Goal: Task Accomplishment & Management: Manage account settings

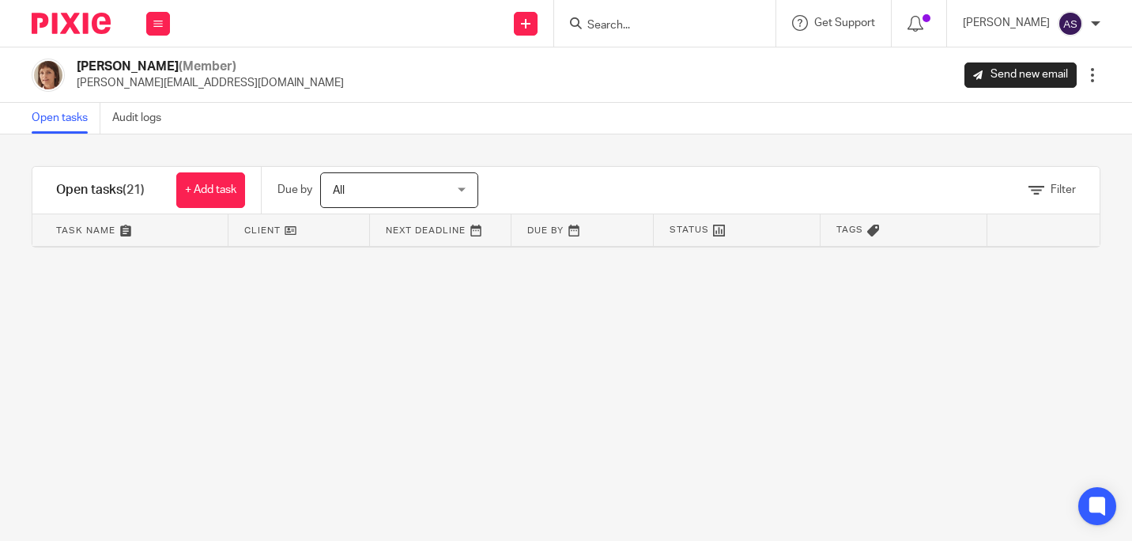
click at [153, 28] on icon at bounding box center [157, 23] width 9 height 9
click at [157, 69] on link "Work" at bounding box center [149, 73] width 25 height 11
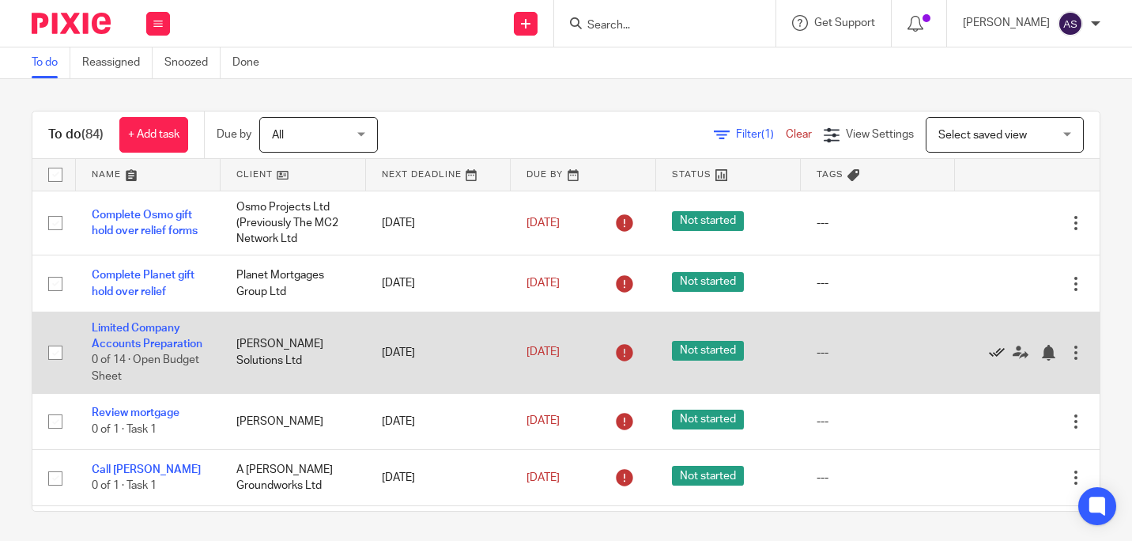
click at [989, 360] on icon at bounding box center [997, 353] width 16 height 16
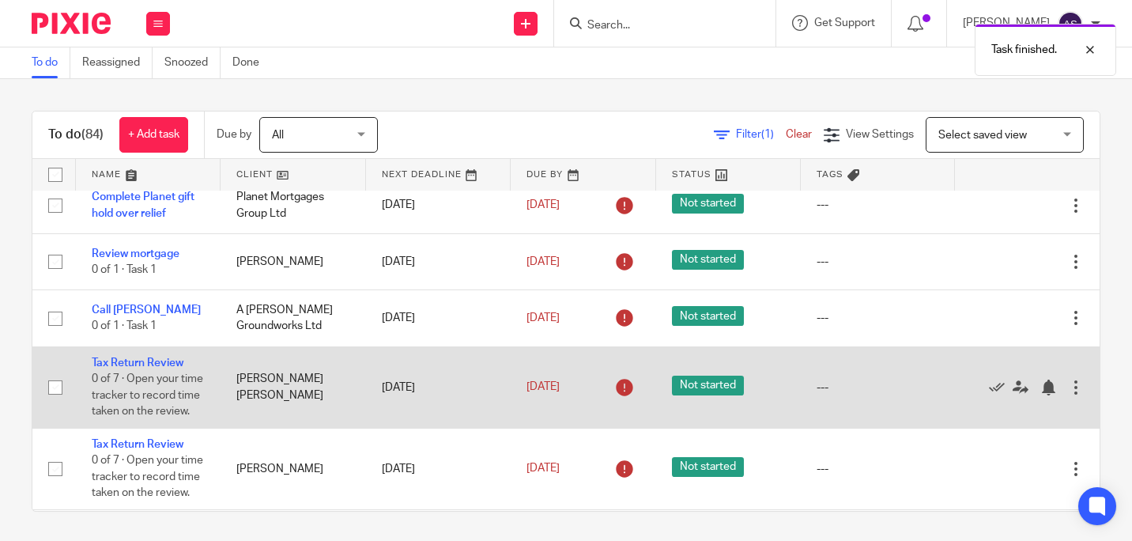
scroll to position [158, 0]
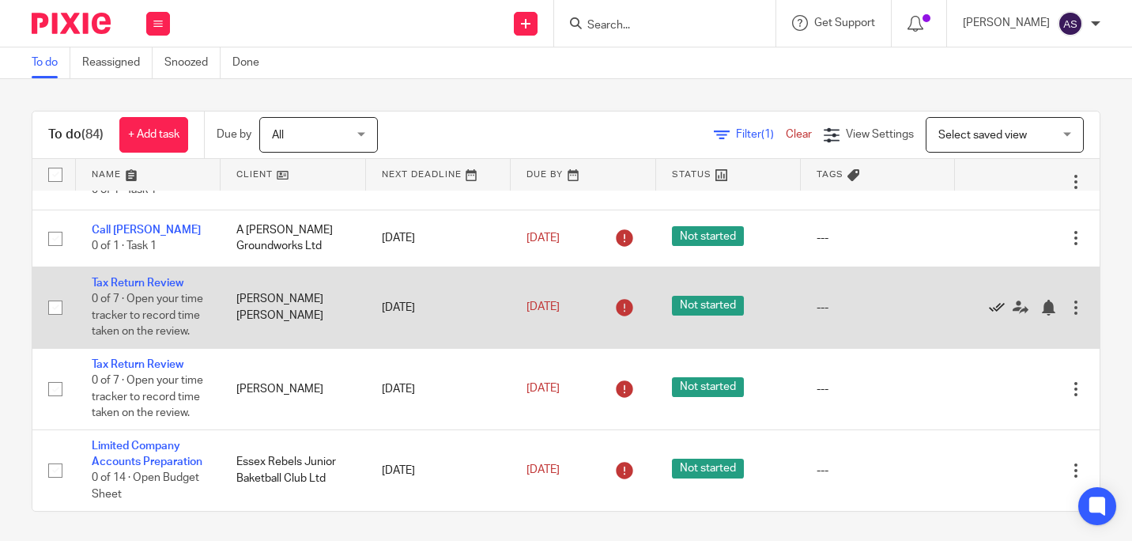
click at [989, 315] on icon at bounding box center [997, 308] width 16 height 16
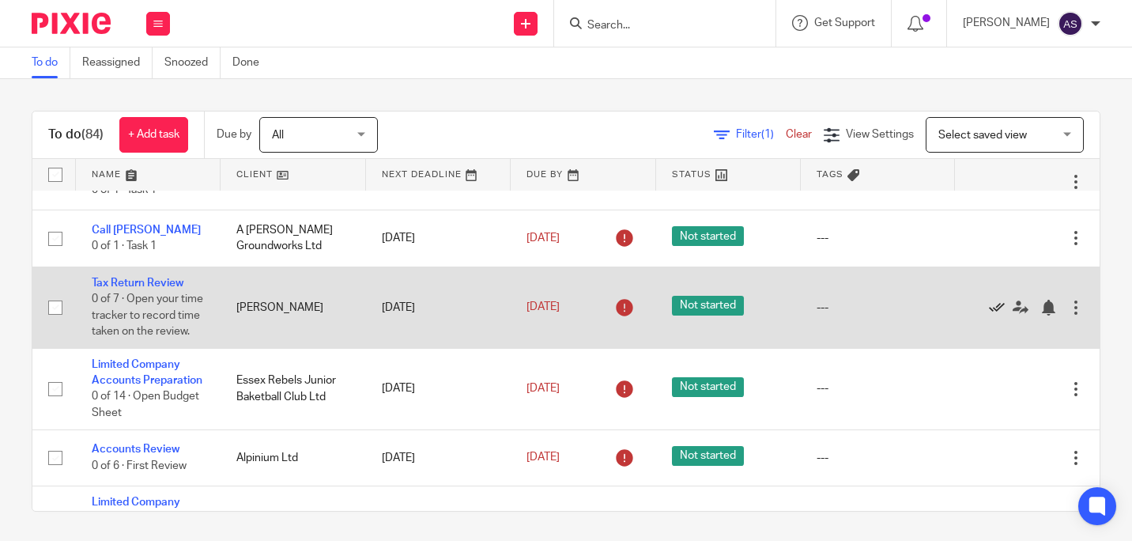
click at [989, 315] on icon at bounding box center [997, 308] width 16 height 16
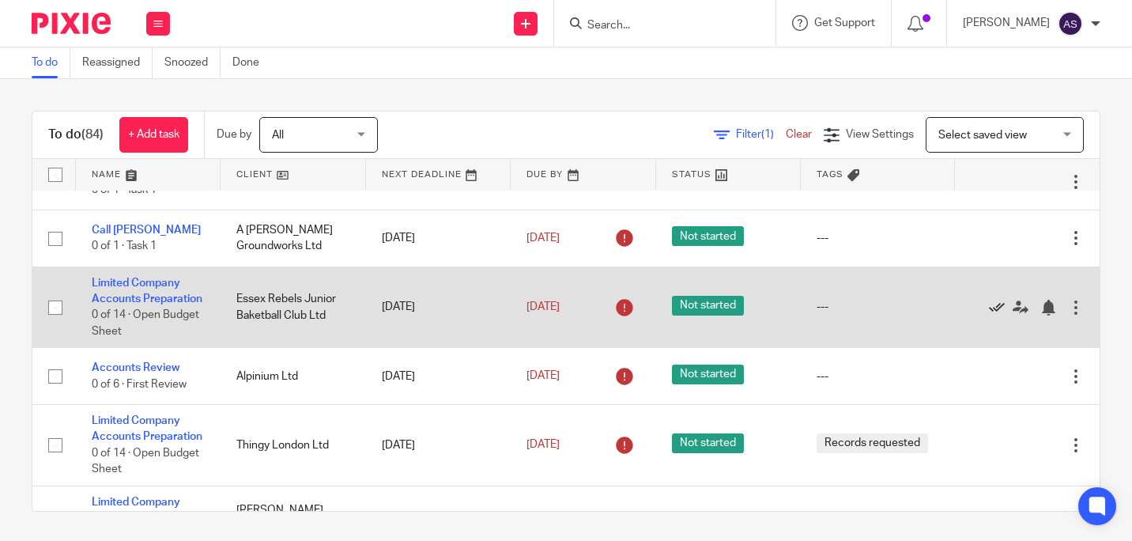
click at [989, 315] on icon at bounding box center [997, 308] width 16 height 16
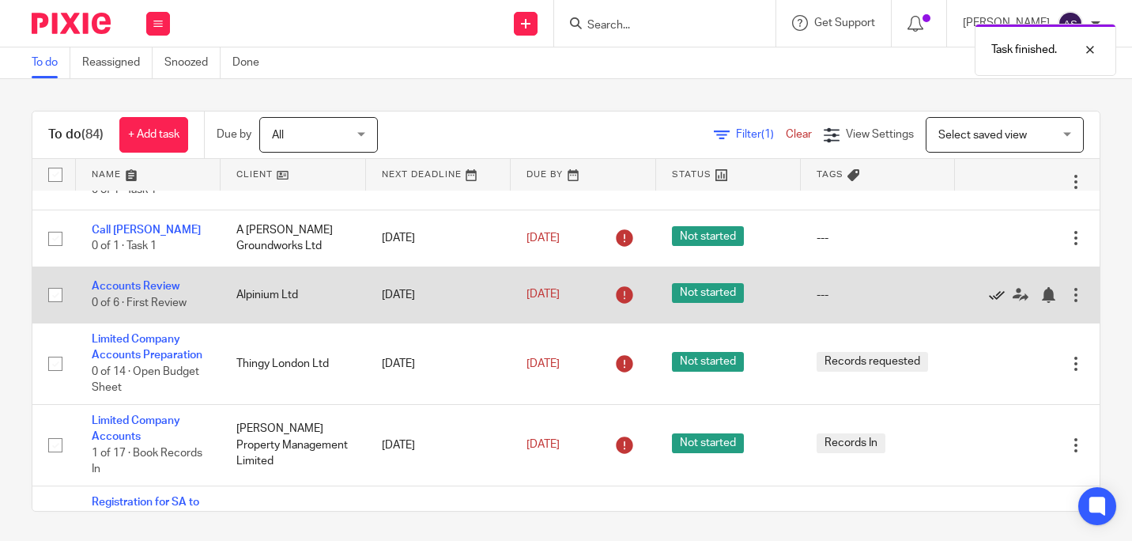
click at [989, 303] on icon at bounding box center [997, 295] width 16 height 16
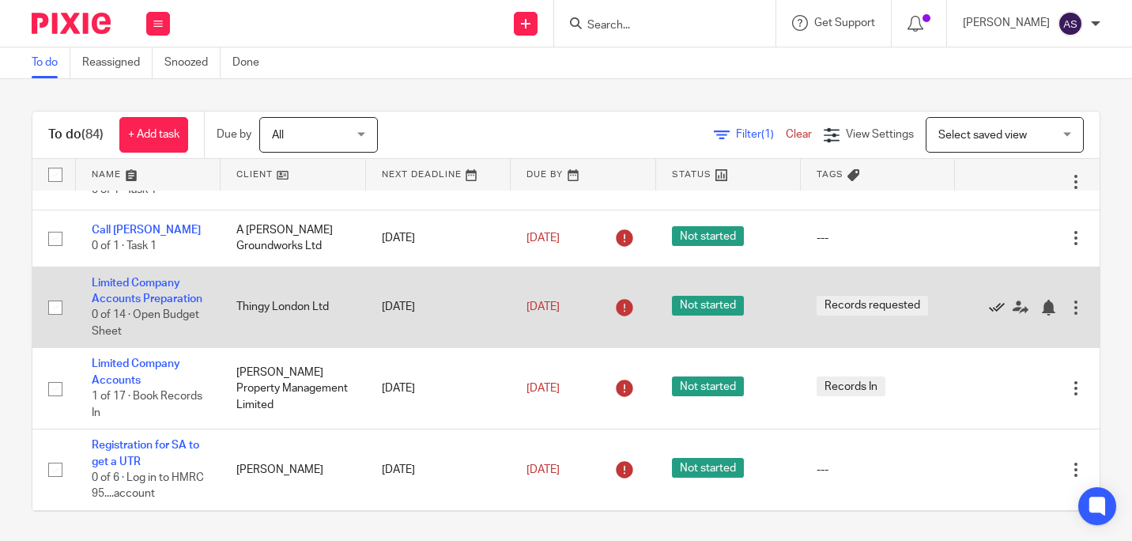
click at [989, 315] on icon at bounding box center [997, 308] width 16 height 16
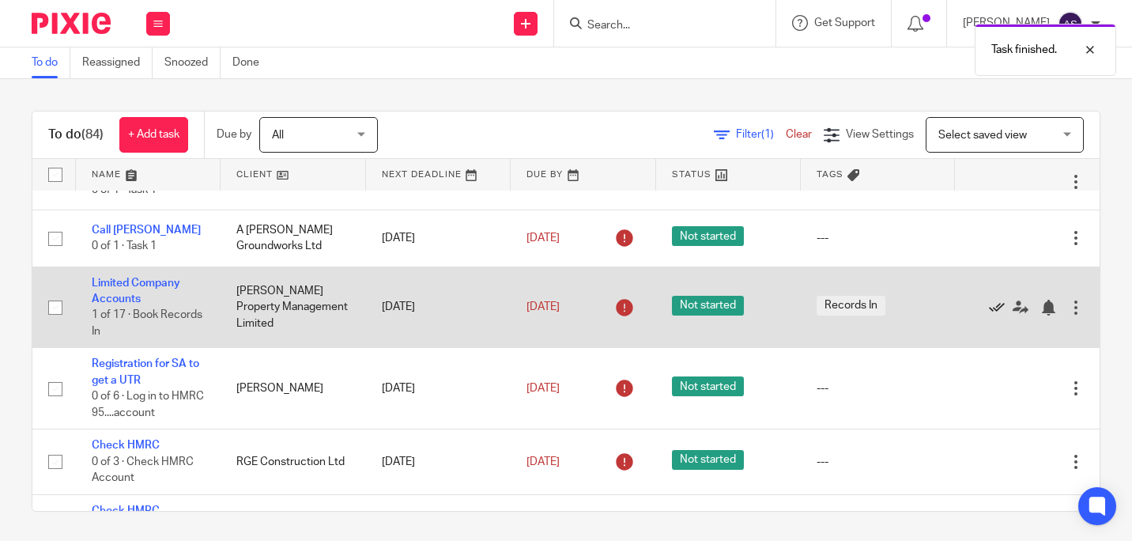
click at [989, 308] on icon at bounding box center [997, 308] width 16 height 16
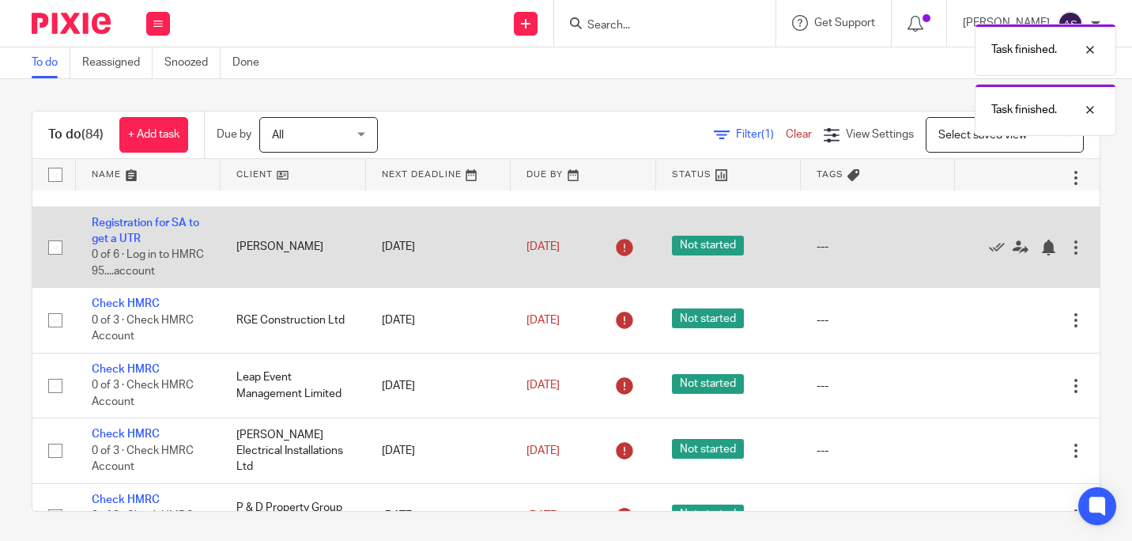
scroll to position [237, 0]
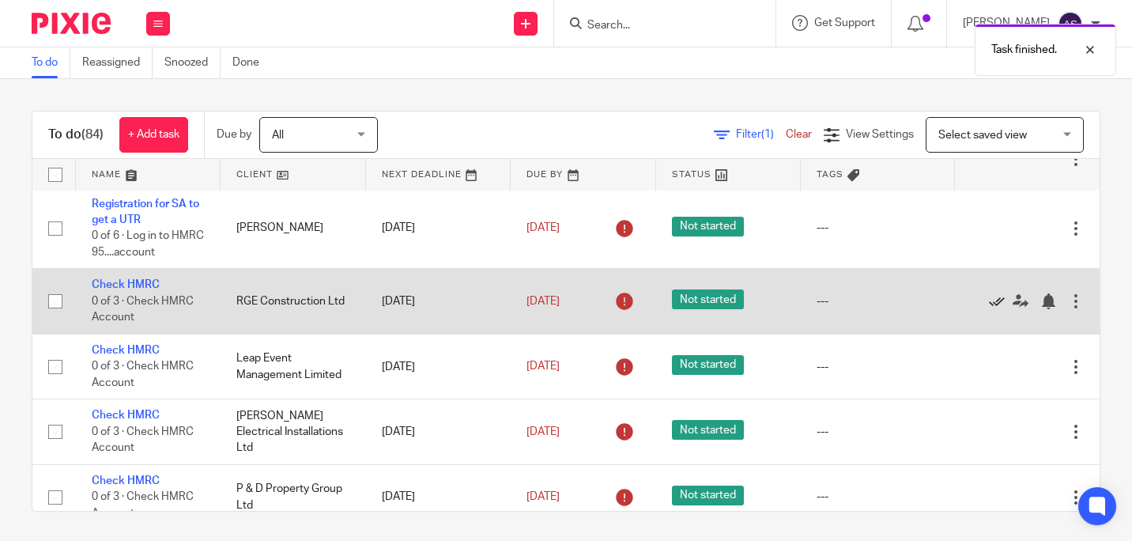
click at [989, 302] on icon at bounding box center [997, 301] width 16 height 16
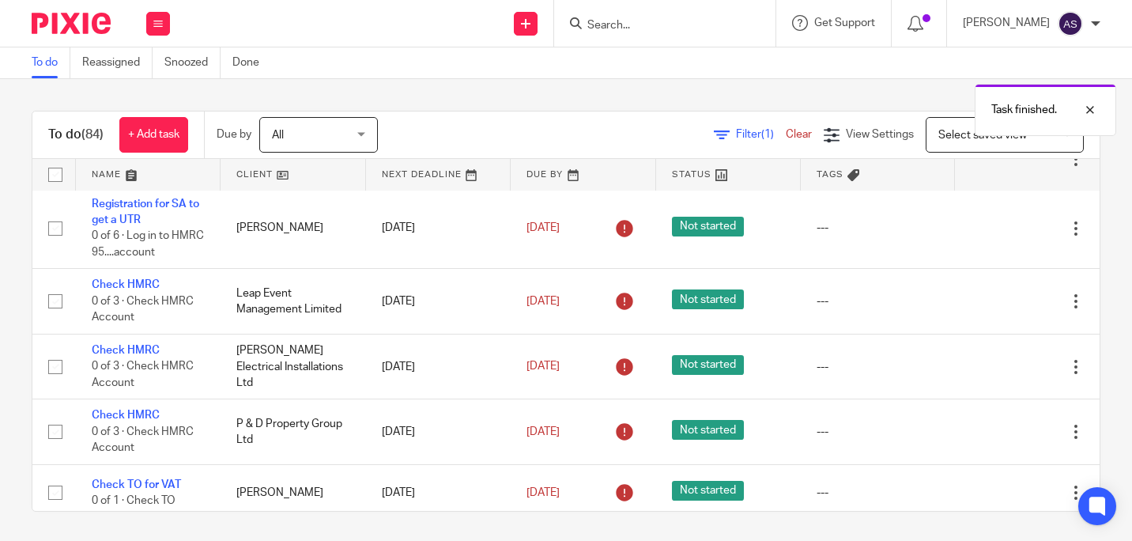
click at [989, 302] on icon at bounding box center [997, 301] width 16 height 16
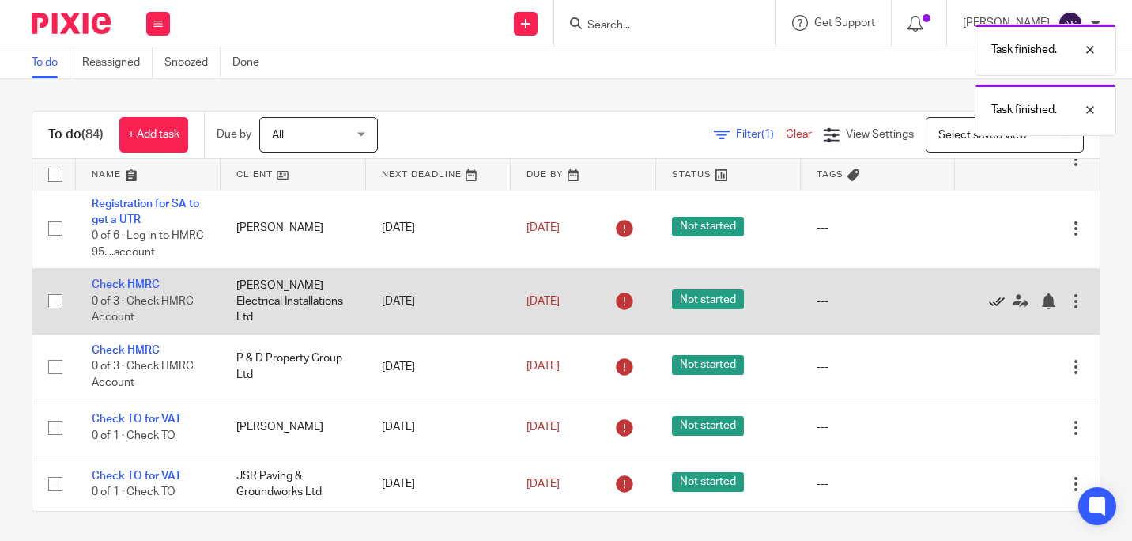
click at [989, 302] on icon at bounding box center [997, 301] width 16 height 16
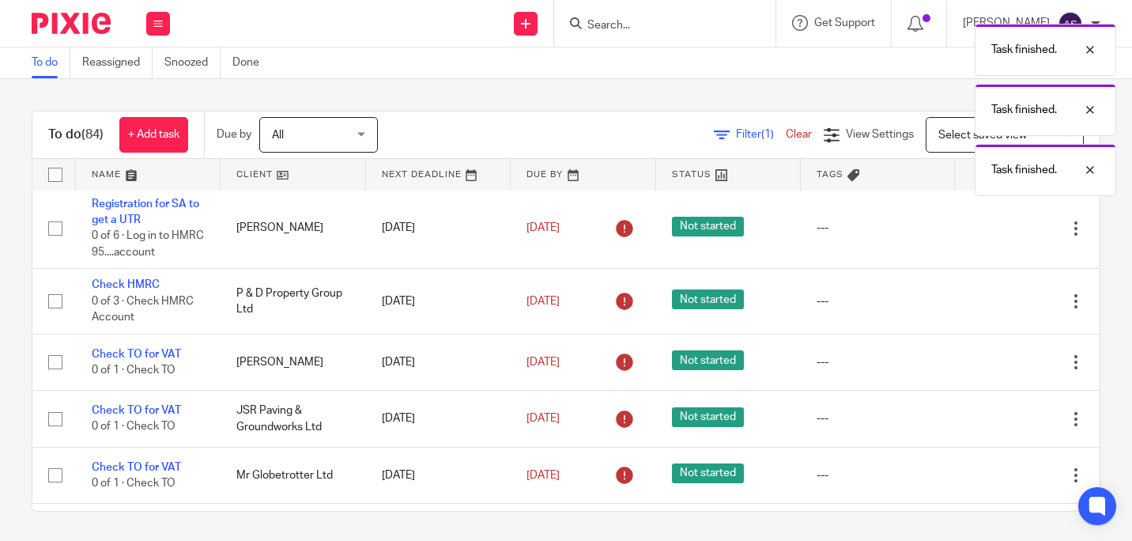
click at [989, 302] on icon at bounding box center [997, 301] width 16 height 16
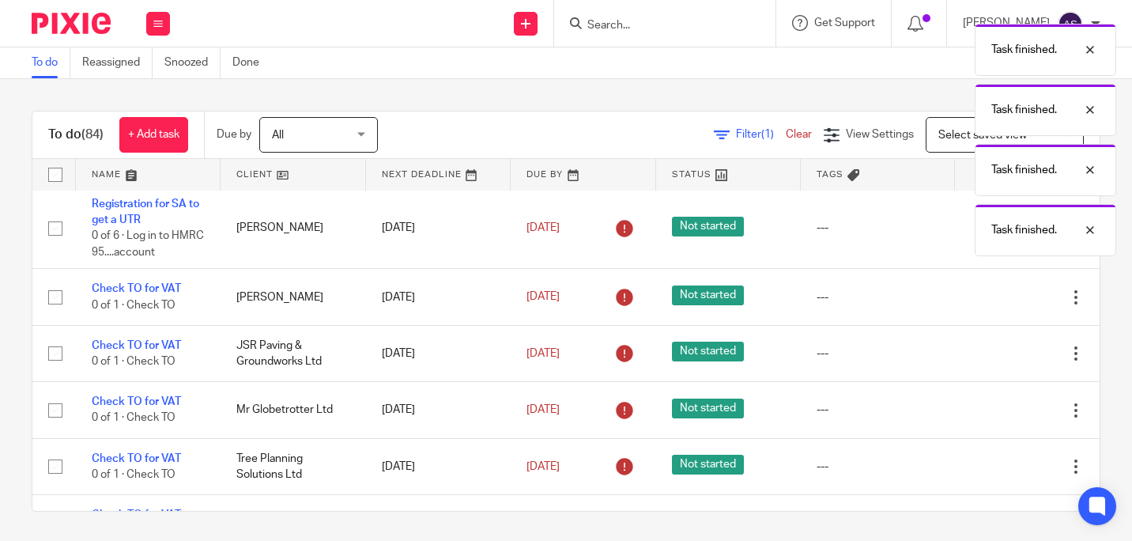
click at [989, 302] on icon at bounding box center [997, 297] width 16 height 16
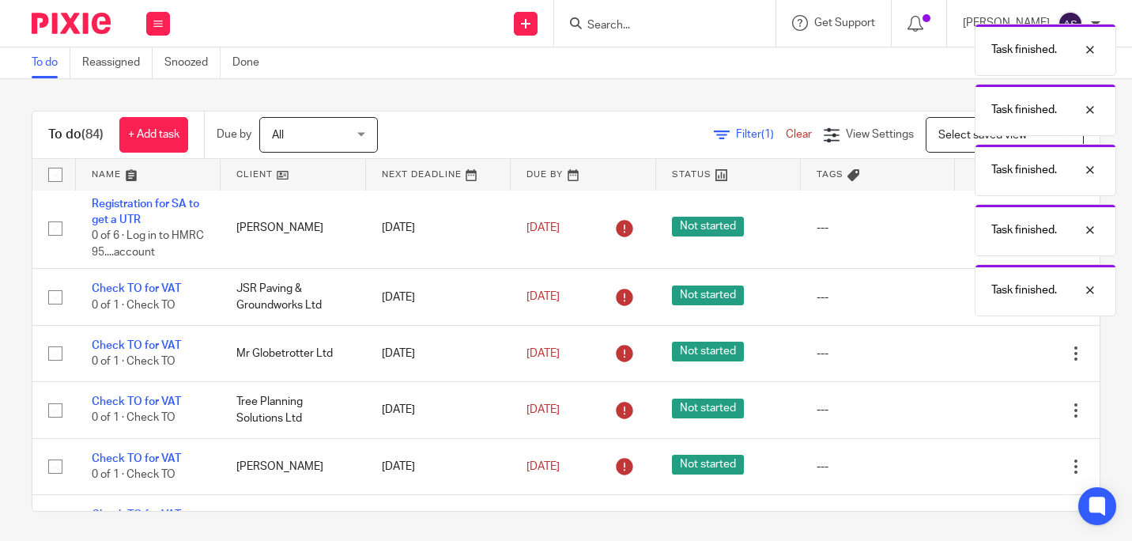
click at [957, 302] on div "Task finished. Task finished. Task finished. Task finished. Task finished." at bounding box center [841, 166] width 550 height 300
click at [1086, 354] on div "To do (84) + Add task Due by All All [DATE] [DATE] This week Next week This mon…" at bounding box center [566, 310] width 1132 height 462
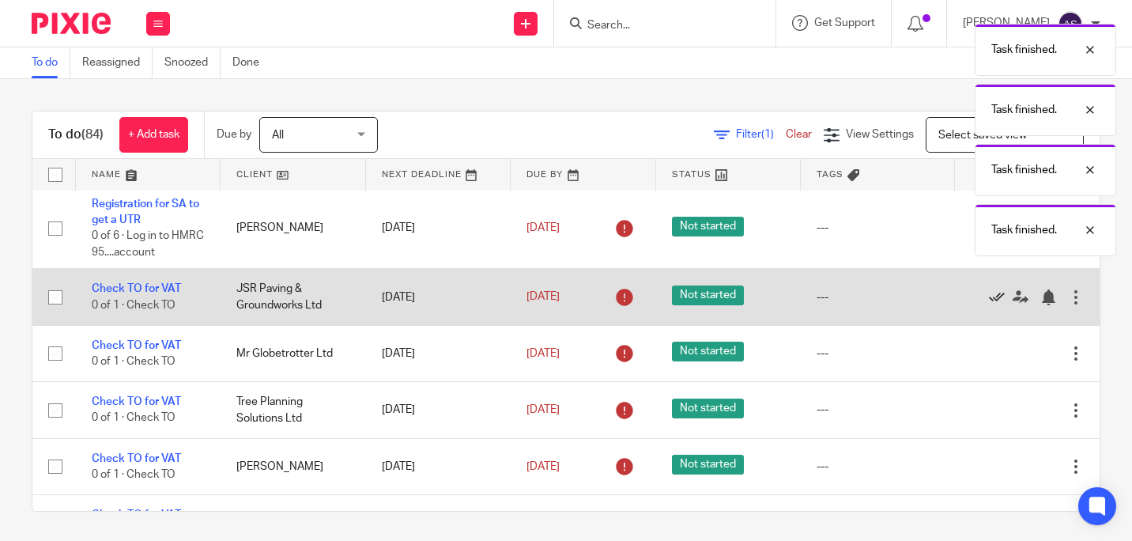
click at [989, 302] on icon at bounding box center [997, 297] width 16 height 16
click at [989, 304] on icon at bounding box center [997, 297] width 16 height 16
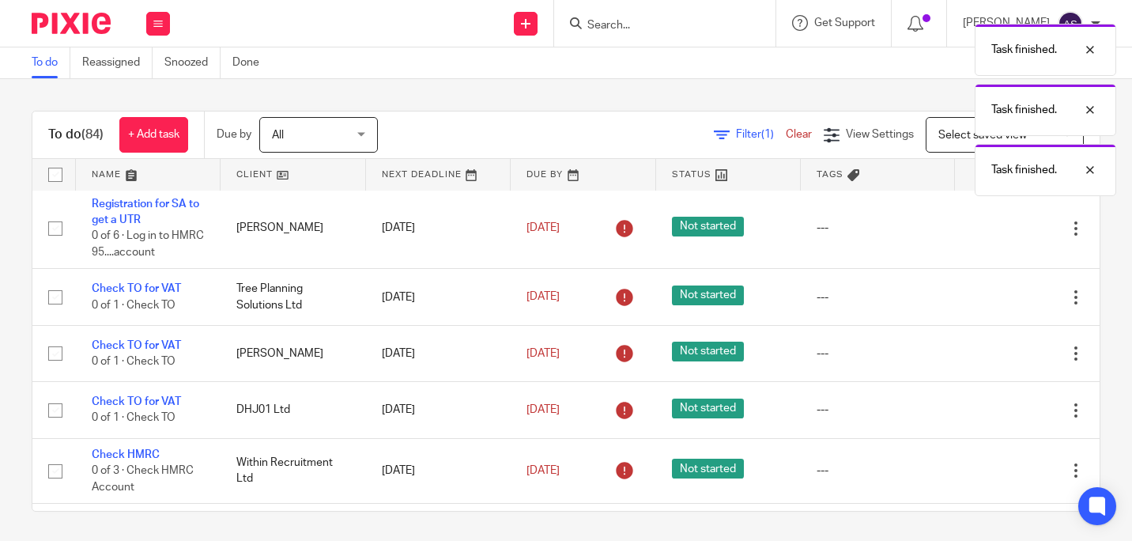
click at [989, 304] on icon at bounding box center [997, 297] width 16 height 16
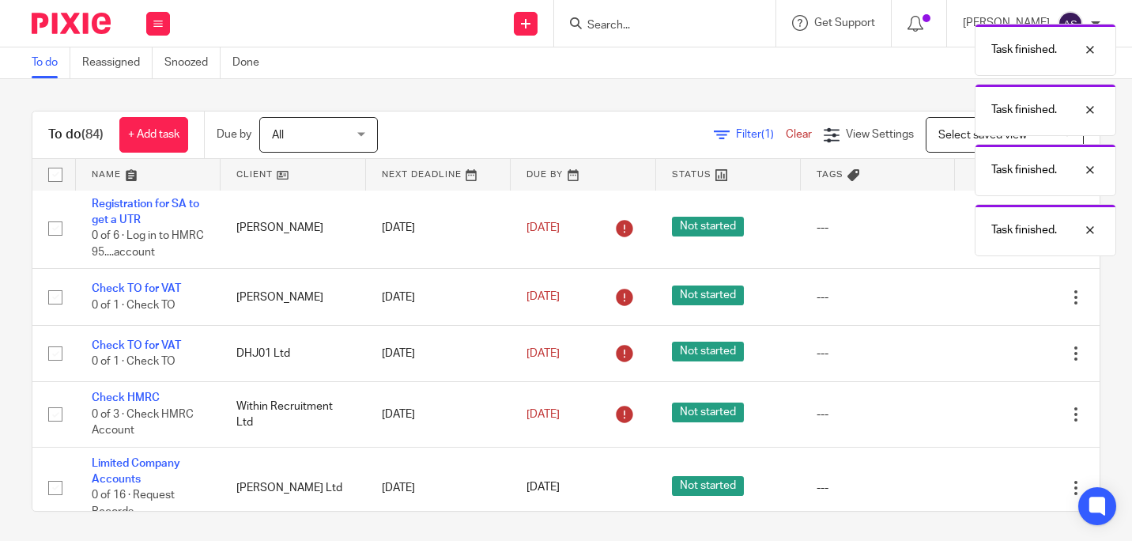
click at [989, 304] on icon at bounding box center [997, 297] width 16 height 16
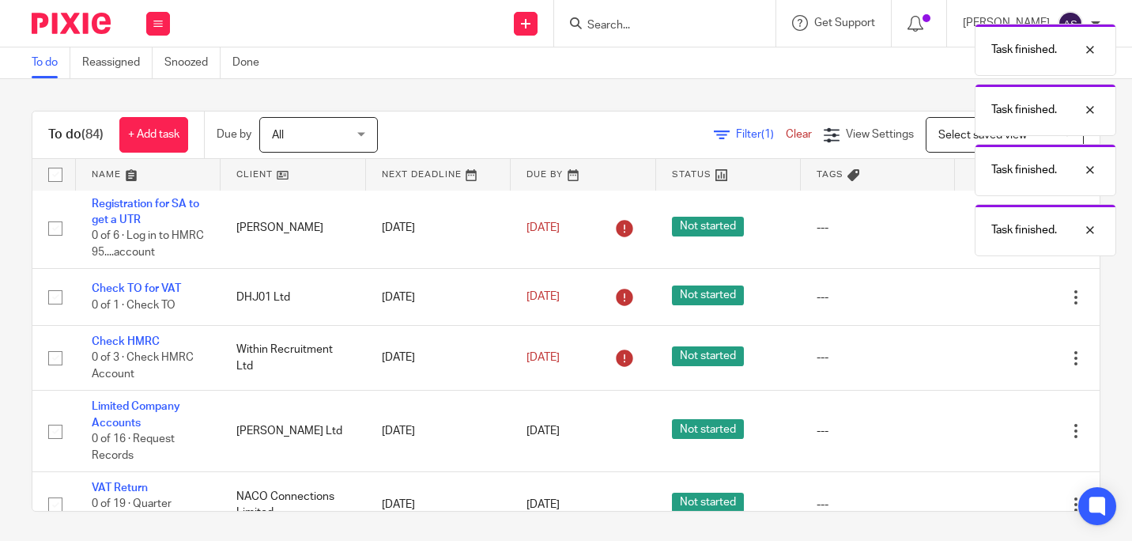
click at [989, 304] on icon at bounding box center [997, 297] width 16 height 16
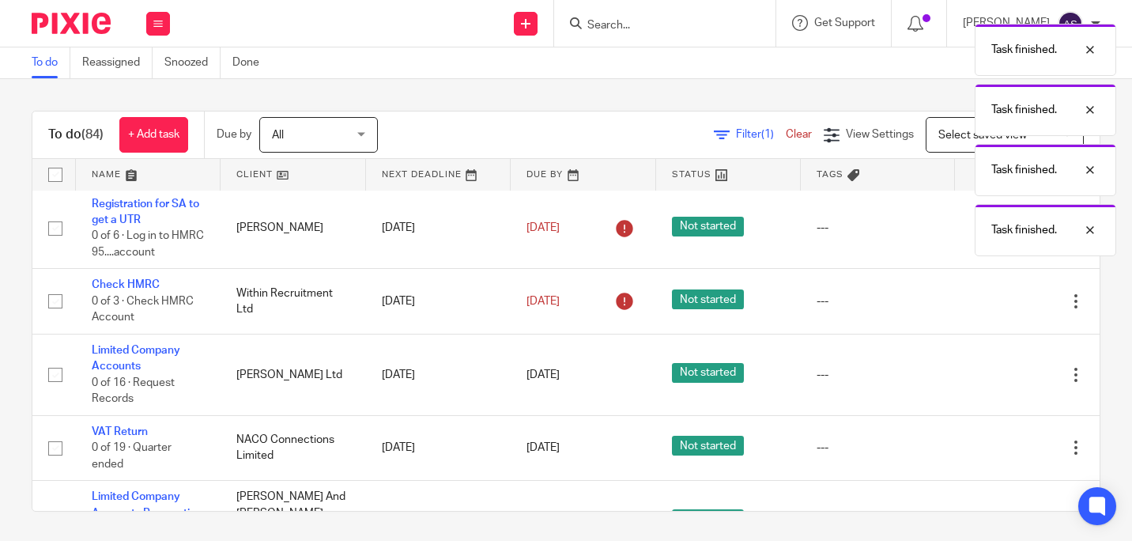
click at [989, 304] on icon at bounding box center [997, 301] width 16 height 16
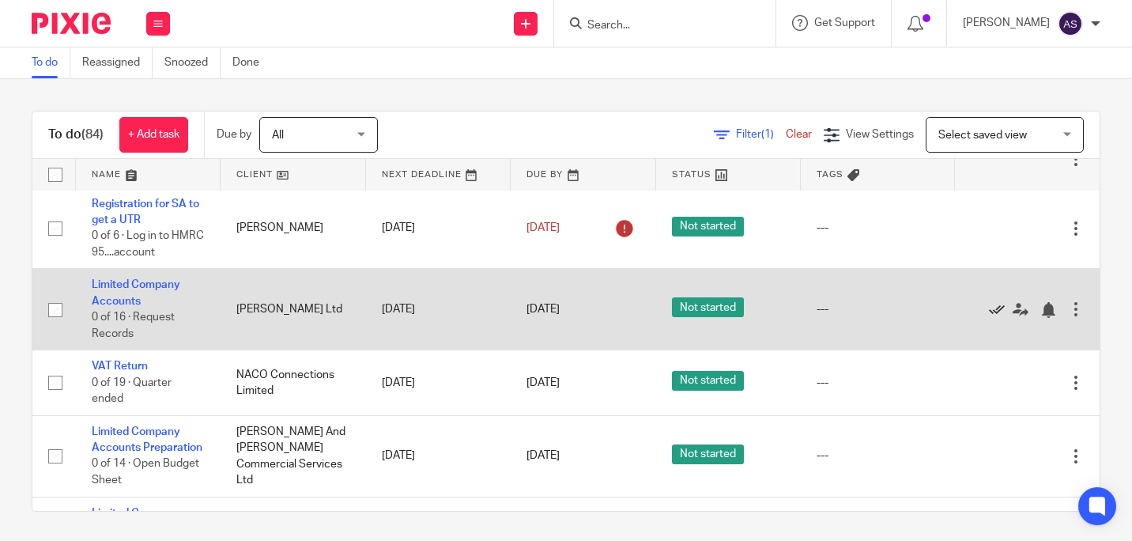
click at [989, 311] on icon at bounding box center [997, 310] width 16 height 16
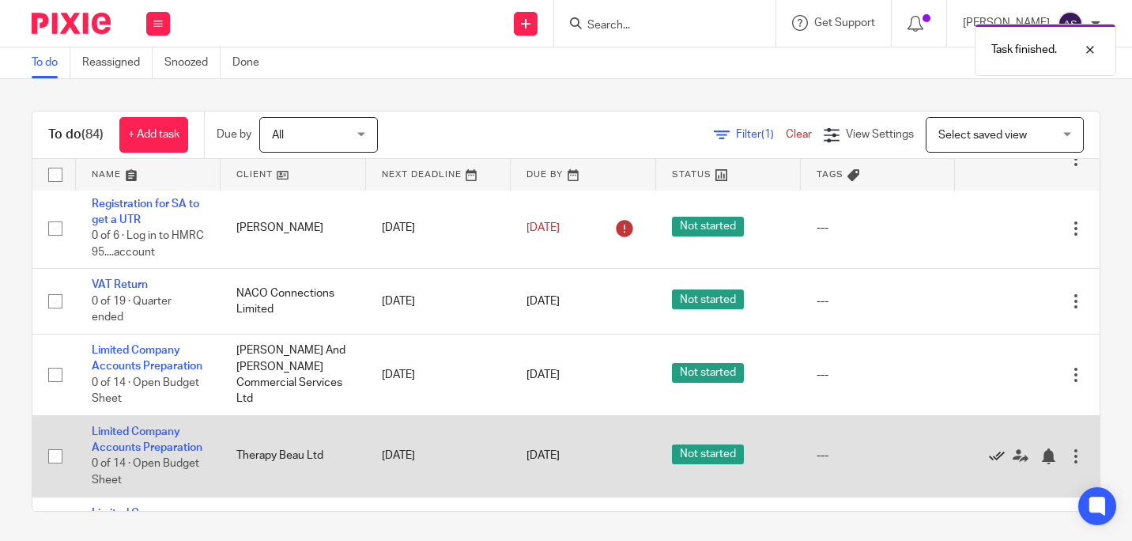
click at [989, 464] on icon at bounding box center [997, 456] width 16 height 16
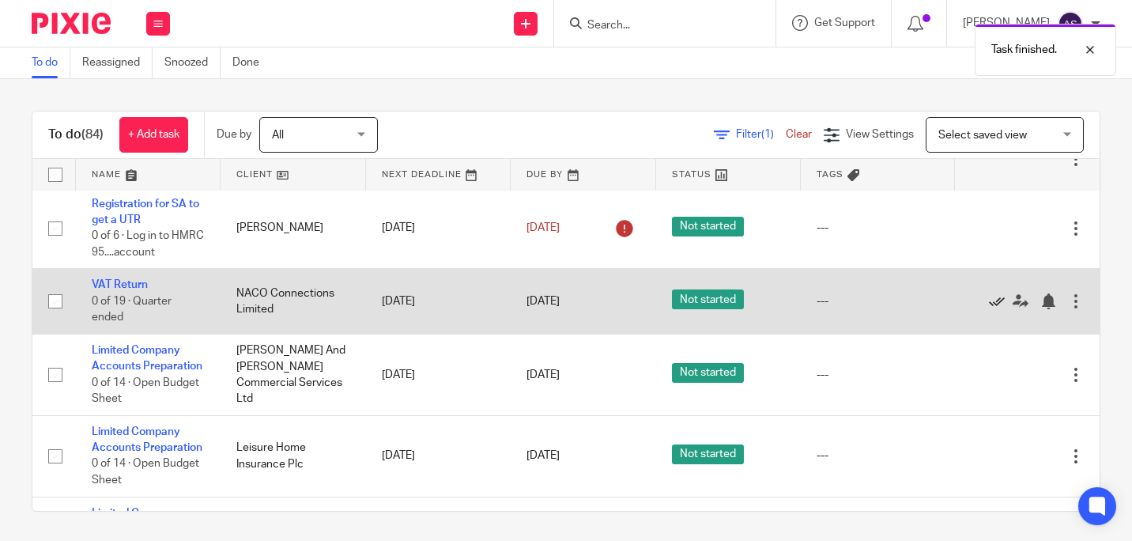
click at [989, 304] on icon at bounding box center [997, 301] width 16 height 16
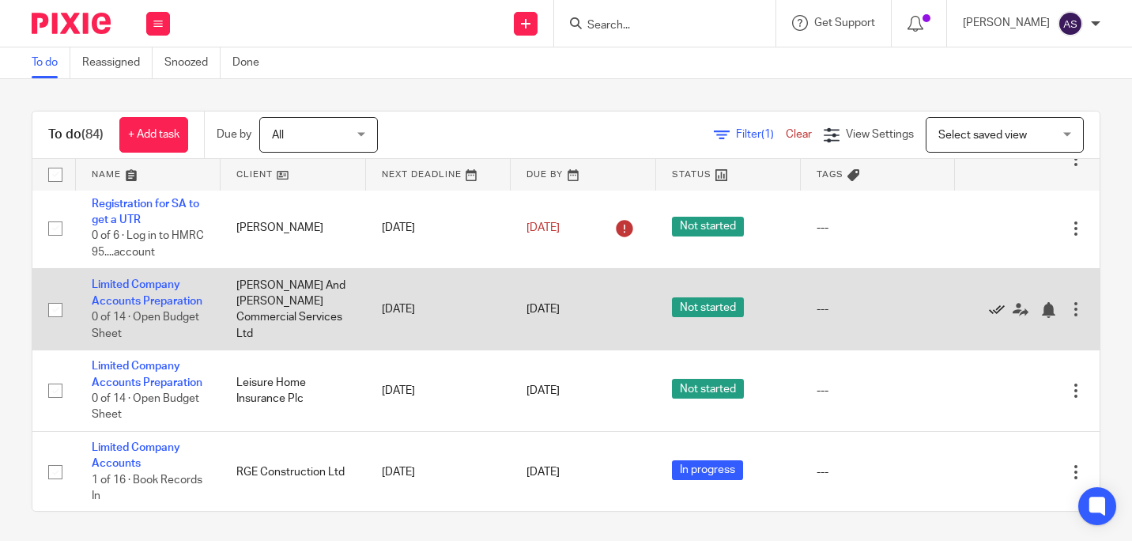
click at [989, 318] on icon at bounding box center [997, 310] width 16 height 16
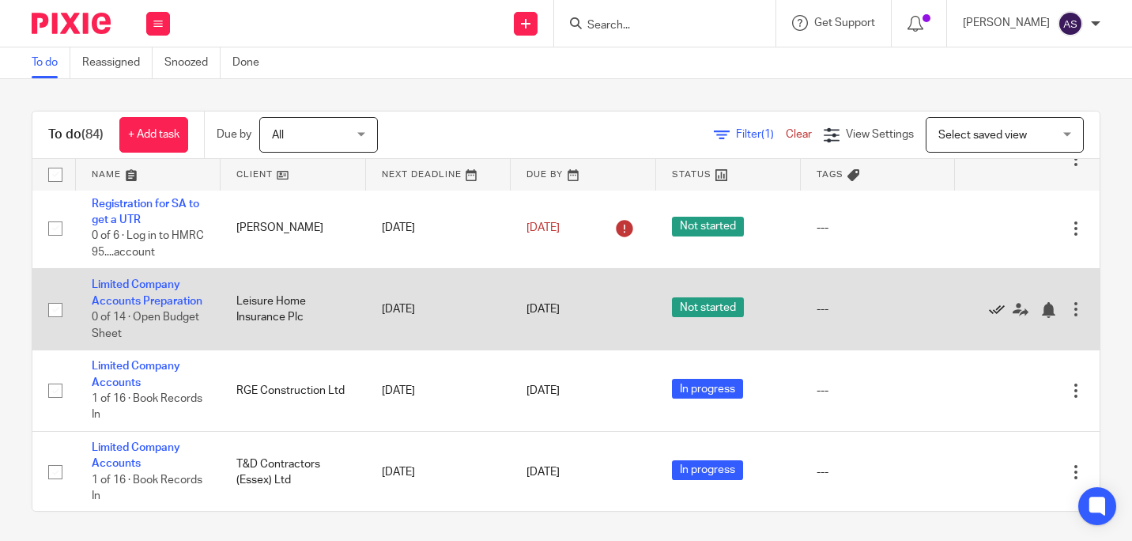
click at [989, 318] on icon at bounding box center [997, 310] width 16 height 16
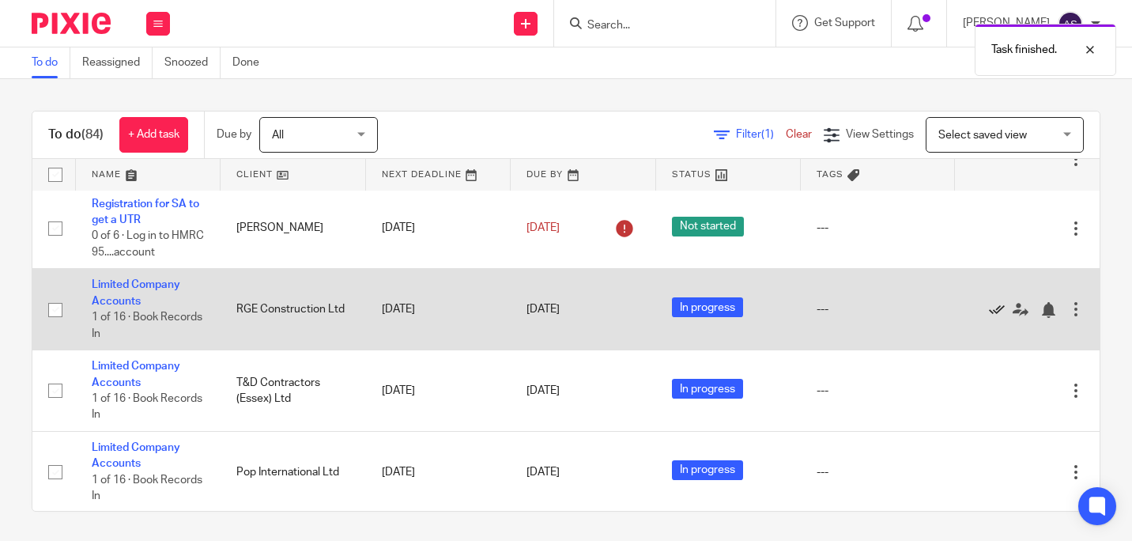
click at [989, 315] on icon at bounding box center [997, 310] width 16 height 16
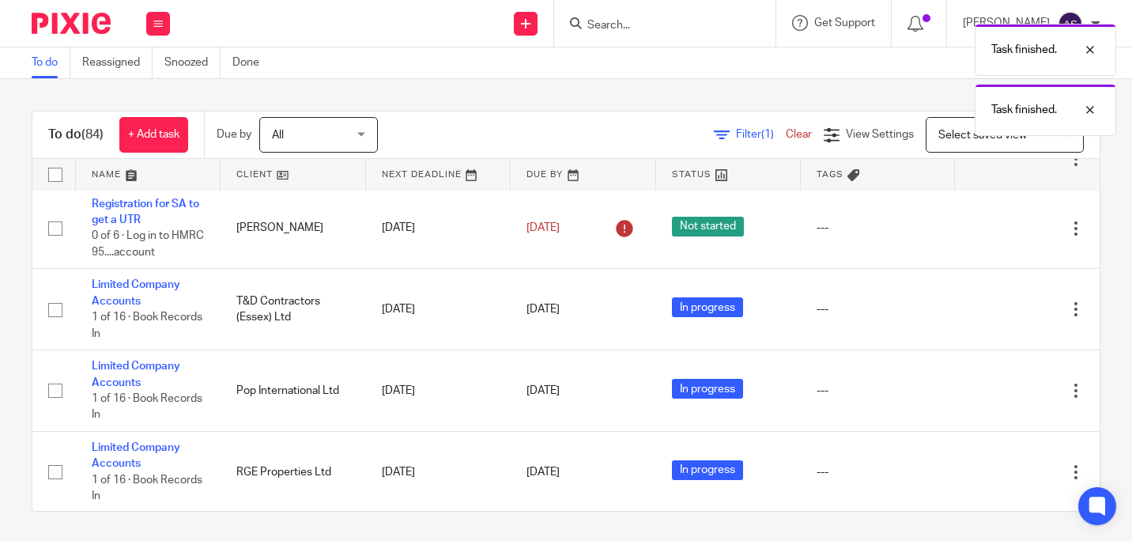
click at [989, 315] on icon at bounding box center [997, 310] width 16 height 16
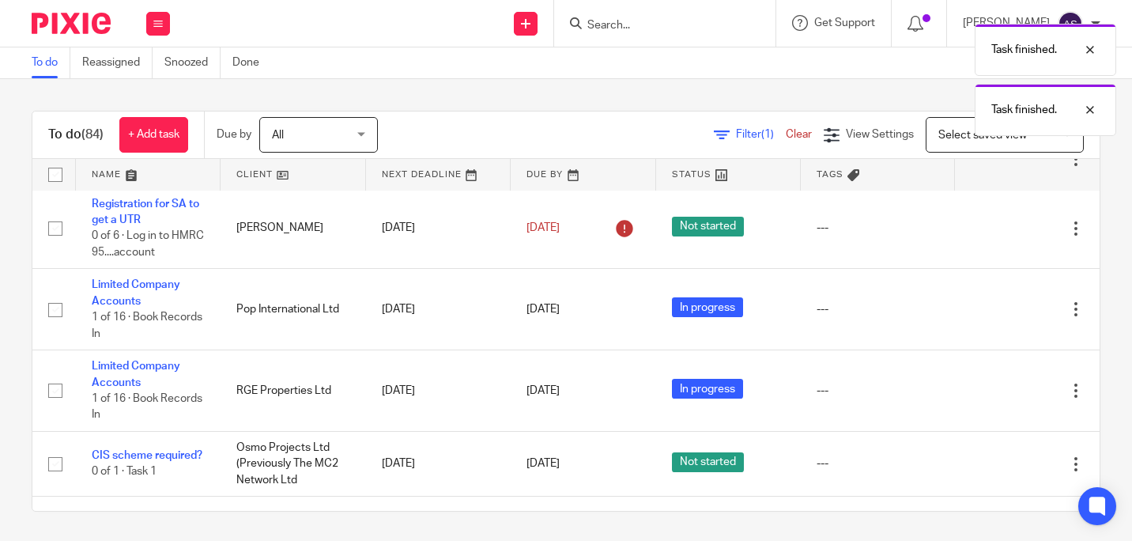
click at [989, 315] on icon at bounding box center [997, 310] width 16 height 16
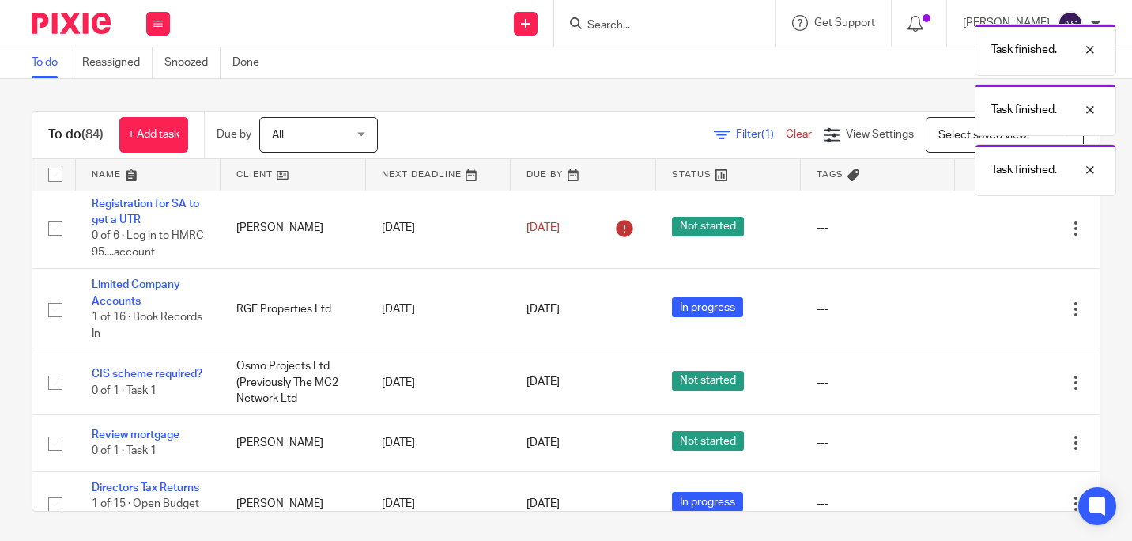
click at [989, 315] on icon at bounding box center [997, 310] width 16 height 16
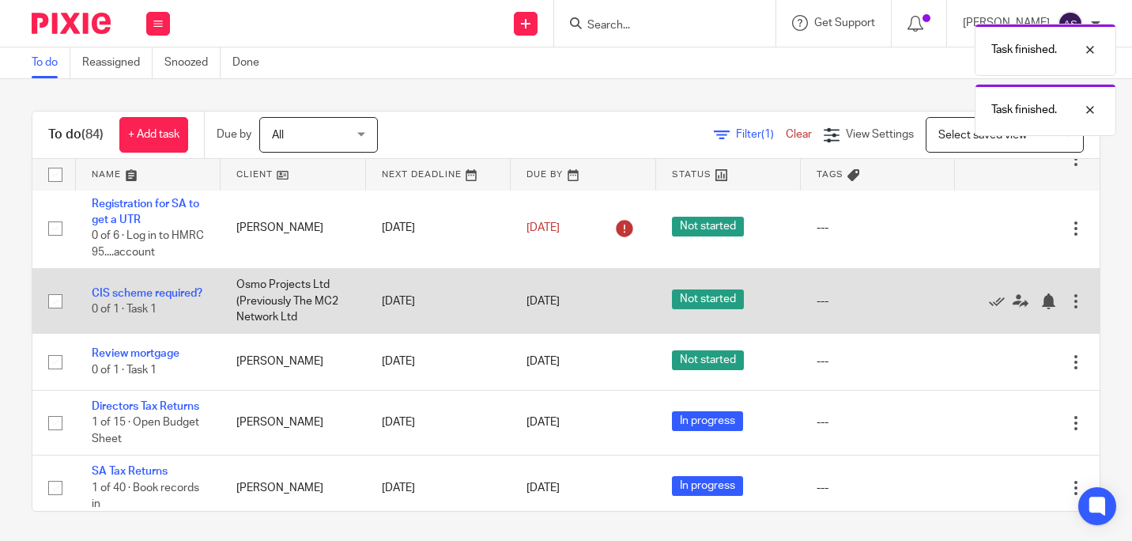
scroll to position [395, 0]
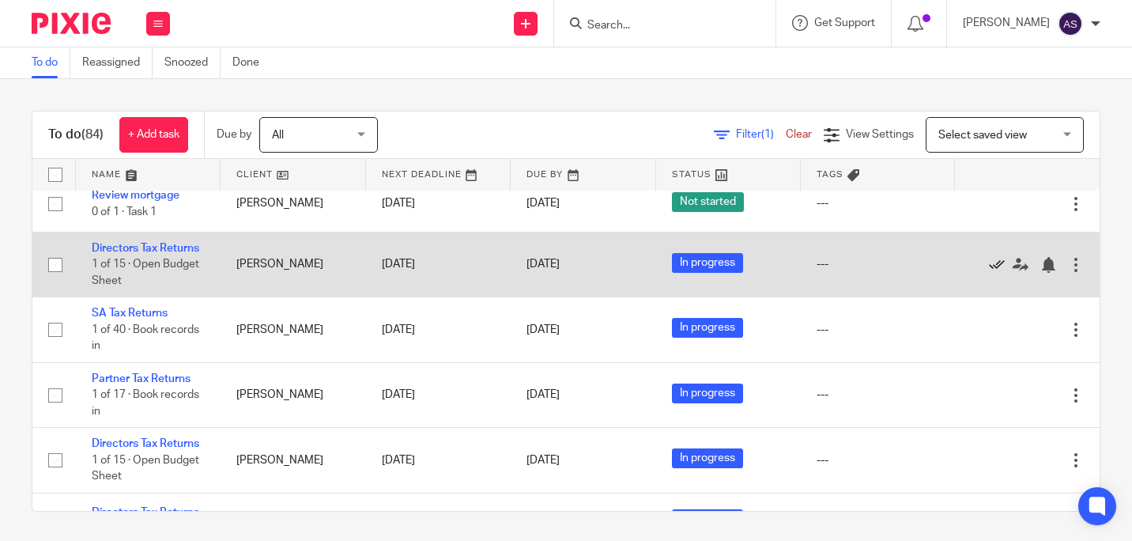
click at [989, 273] on icon at bounding box center [997, 265] width 16 height 16
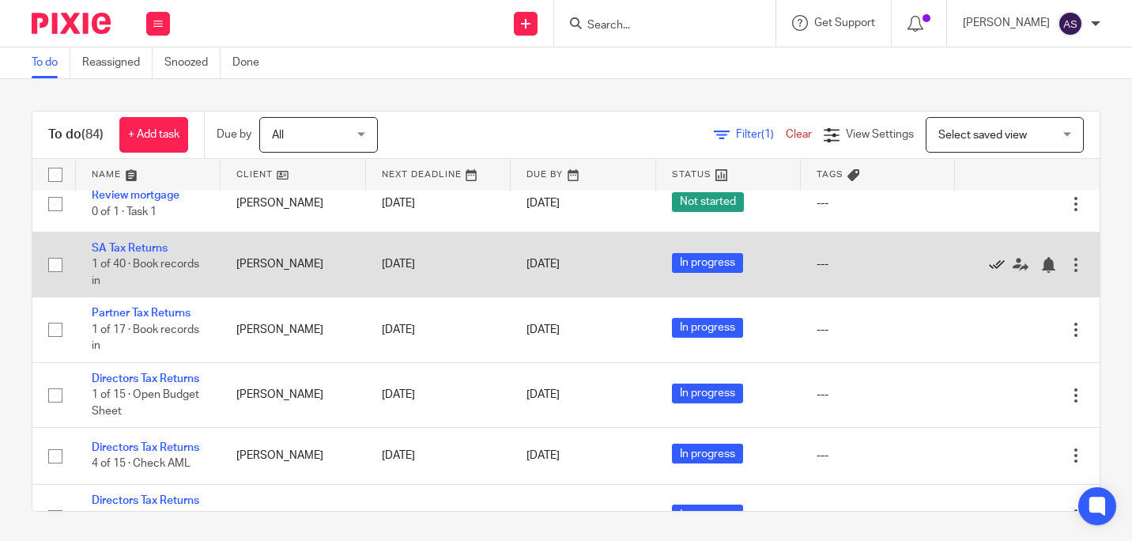
click at [989, 266] on icon at bounding box center [997, 265] width 16 height 16
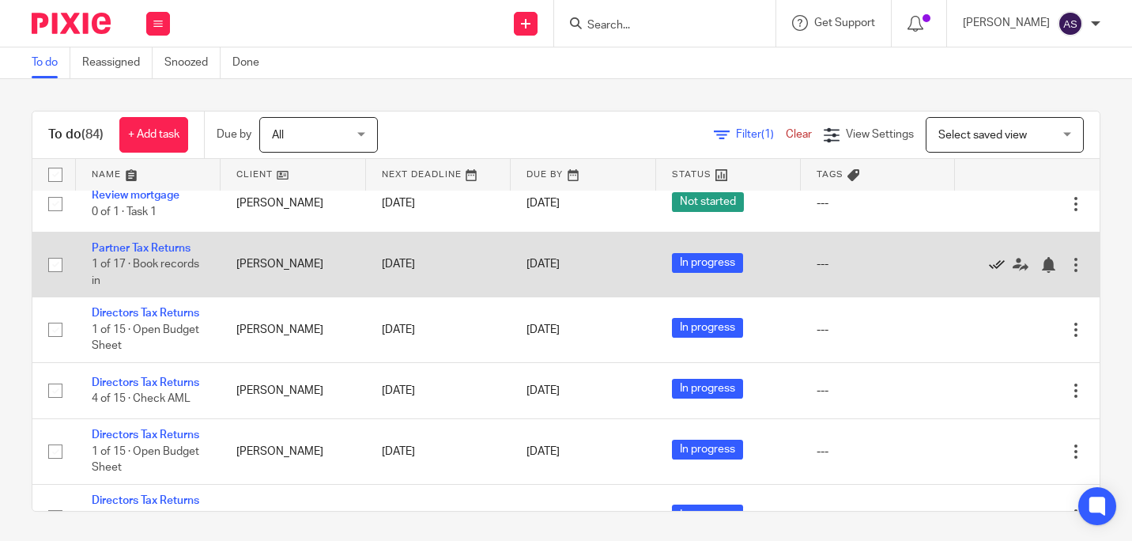
click at [989, 266] on icon at bounding box center [997, 265] width 16 height 16
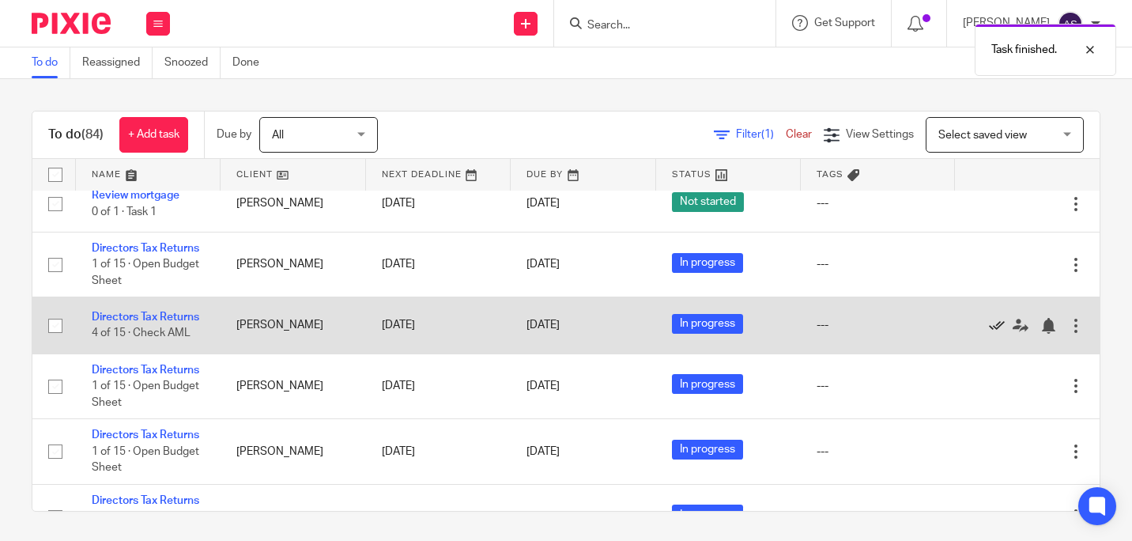
click at [989, 334] on icon at bounding box center [997, 326] width 16 height 16
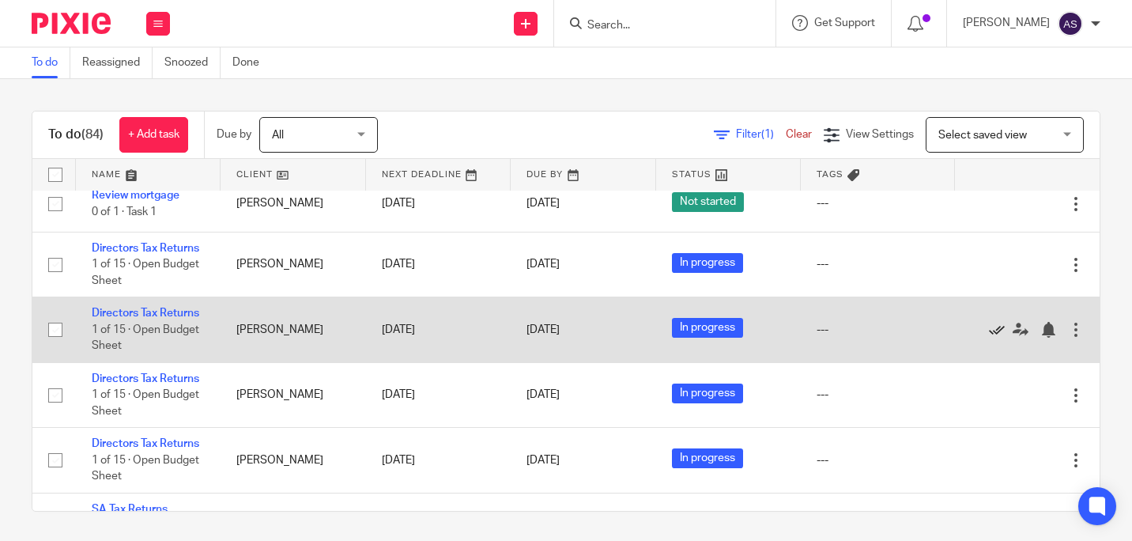
click at [989, 338] on icon at bounding box center [997, 330] width 16 height 16
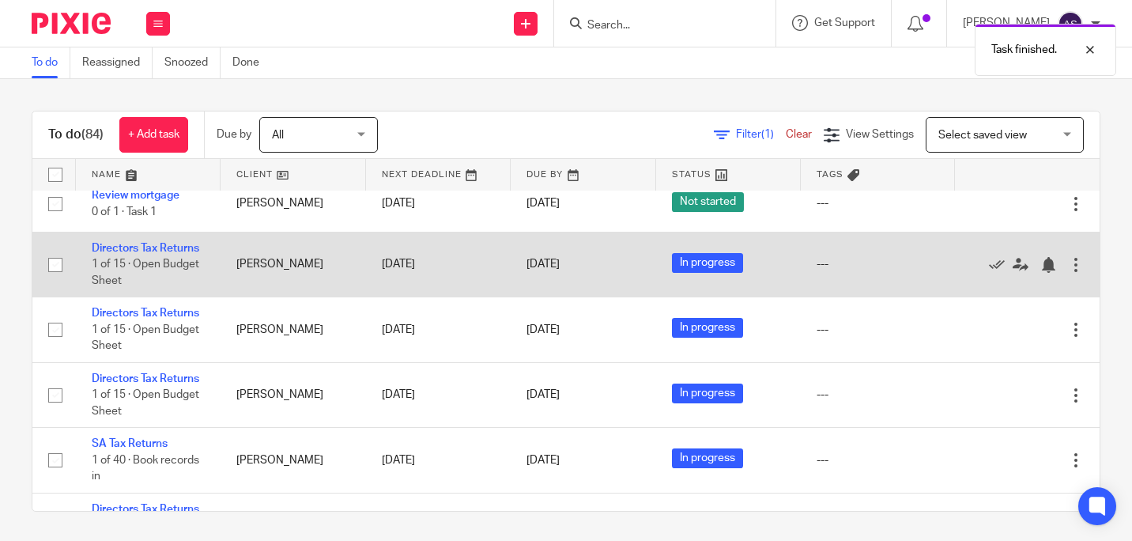
click at [971, 272] on div at bounding box center [1019, 264] width 97 height 16
click at [989, 273] on icon at bounding box center [997, 265] width 16 height 16
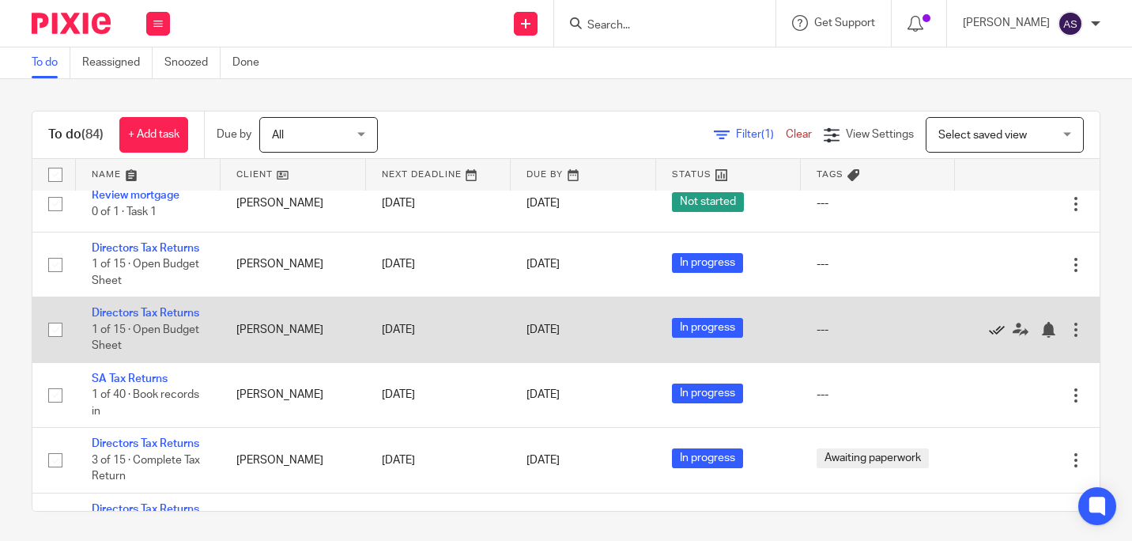
click at [989, 338] on icon at bounding box center [997, 330] width 16 height 16
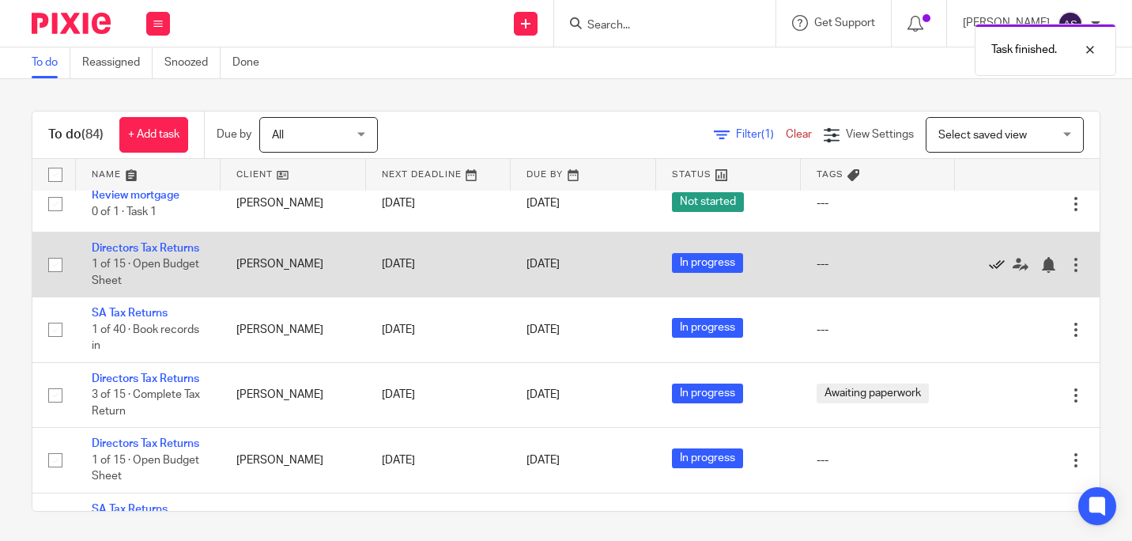
click at [989, 273] on icon at bounding box center [997, 265] width 16 height 16
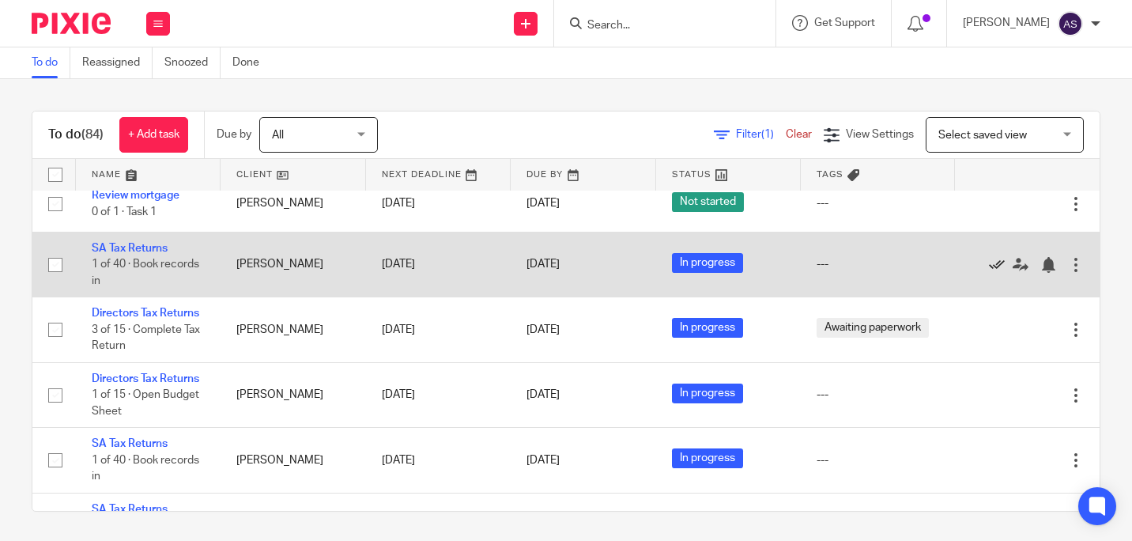
click at [989, 267] on icon at bounding box center [997, 265] width 16 height 16
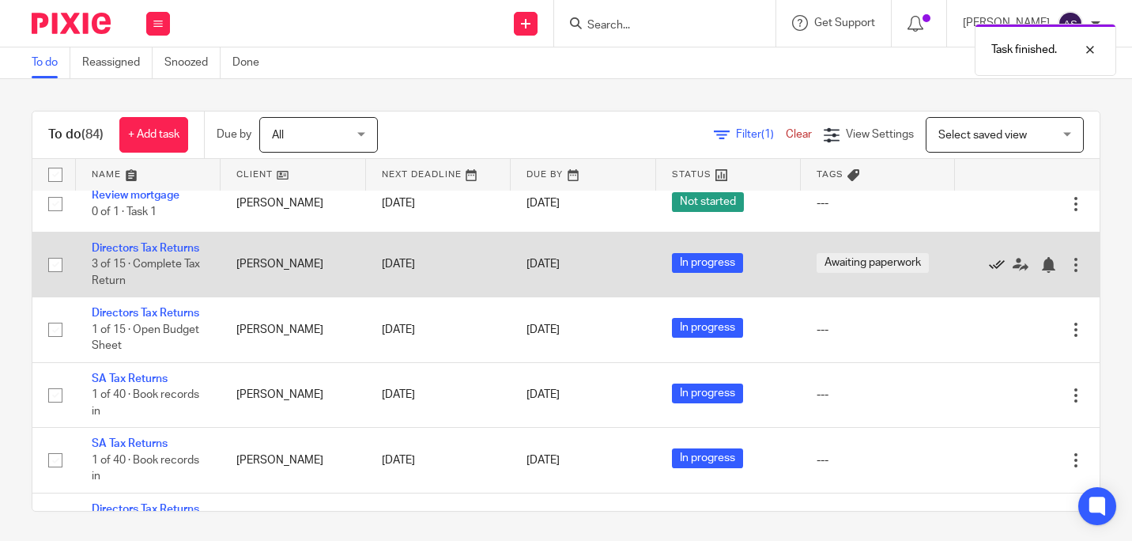
click at [989, 273] on icon at bounding box center [997, 265] width 16 height 16
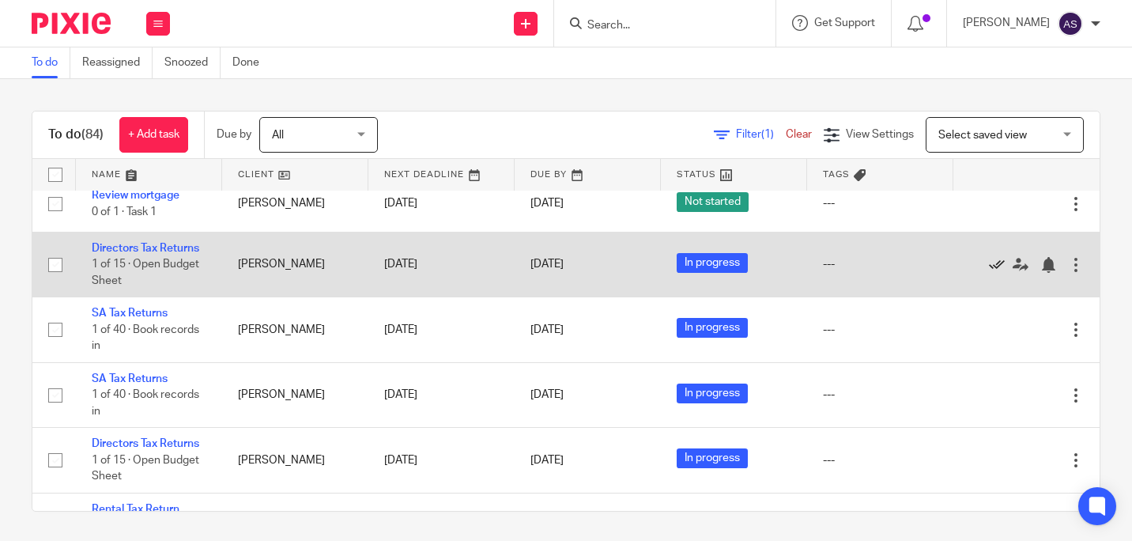
click at [989, 273] on icon at bounding box center [997, 265] width 16 height 16
click at [989, 267] on icon at bounding box center [997, 265] width 16 height 16
click at [989, 266] on icon at bounding box center [997, 265] width 16 height 16
click at [989, 273] on icon at bounding box center [997, 265] width 16 height 16
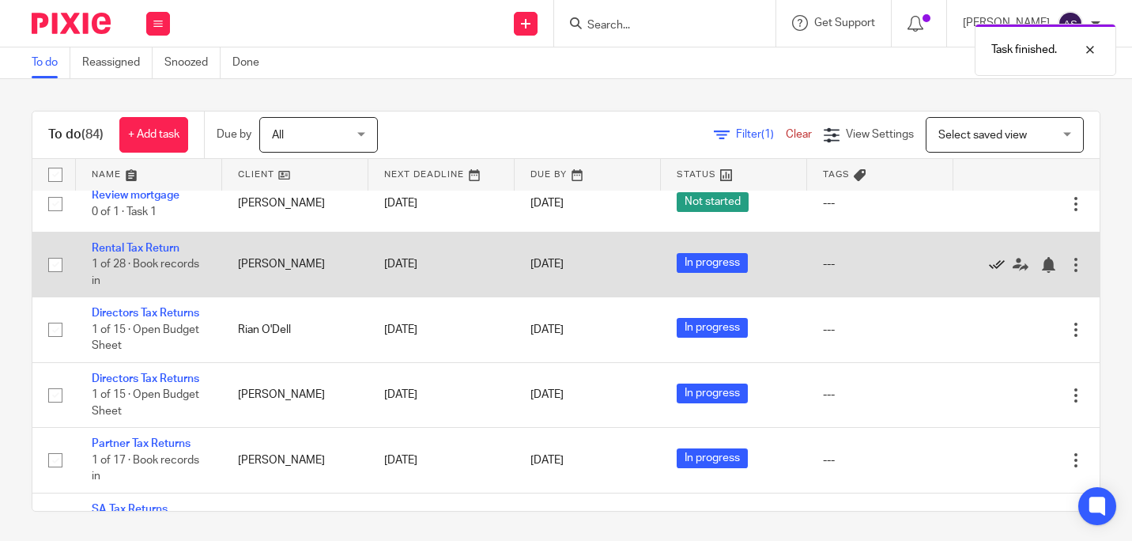
click at [989, 270] on icon at bounding box center [997, 265] width 16 height 16
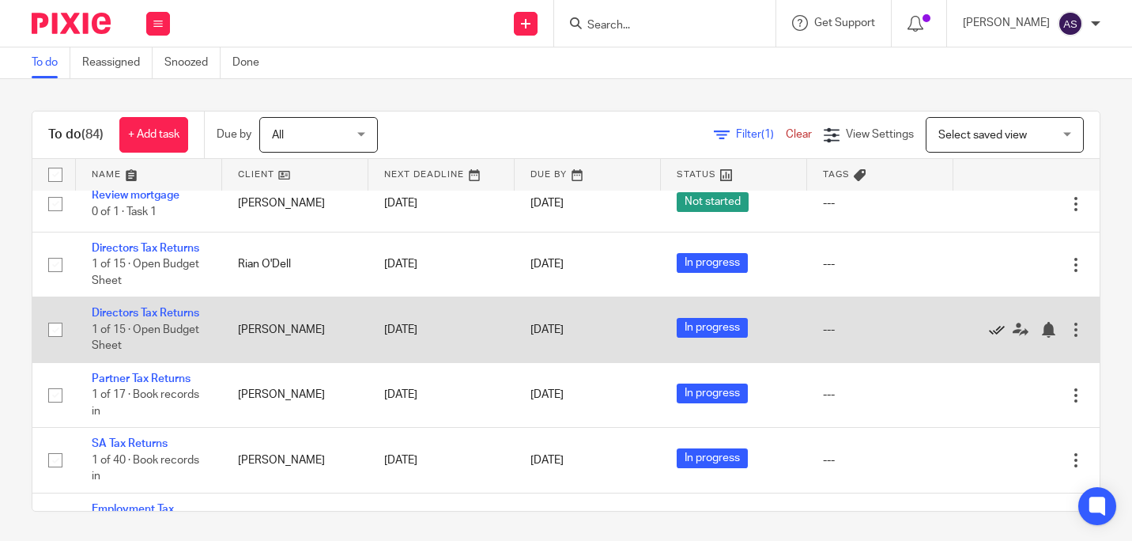
click at [989, 338] on icon at bounding box center [997, 330] width 16 height 16
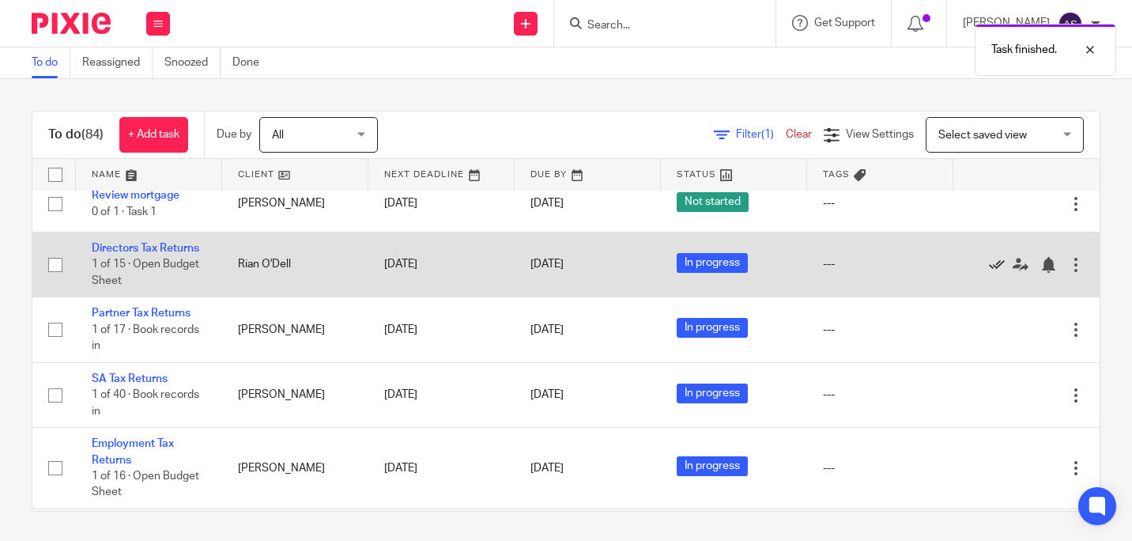
click at [989, 272] on icon at bounding box center [997, 265] width 16 height 16
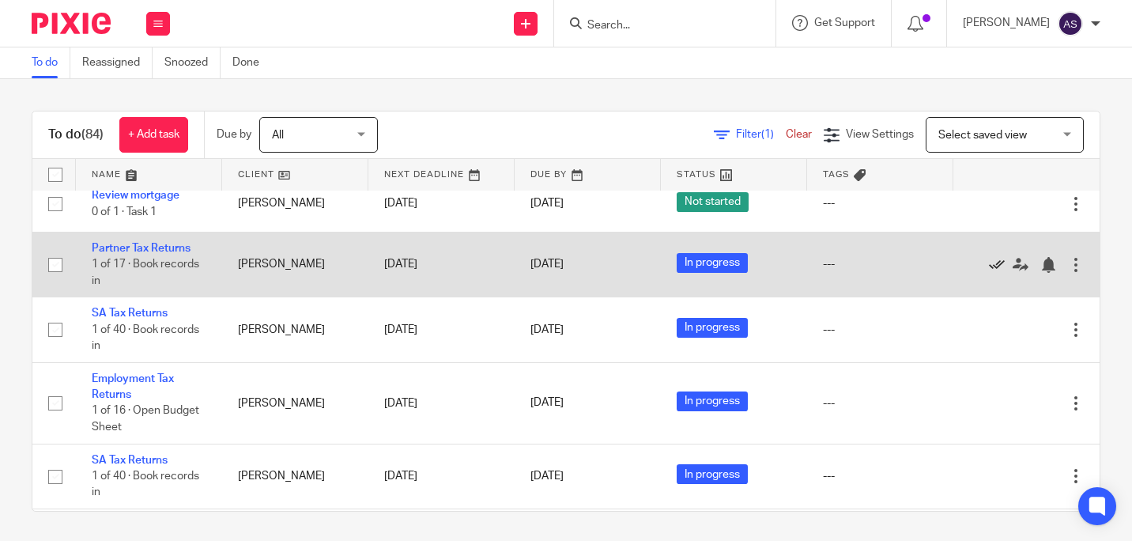
click at [989, 269] on icon at bounding box center [997, 265] width 16 height 16
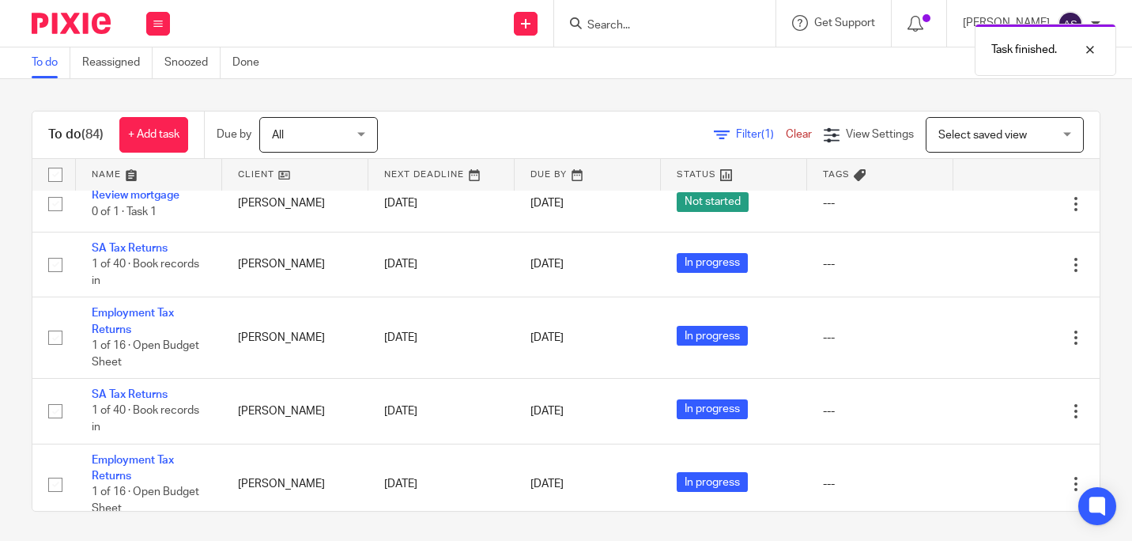
click at [989, 268] on icon at bounding box center [997, 265] width 16 height 16
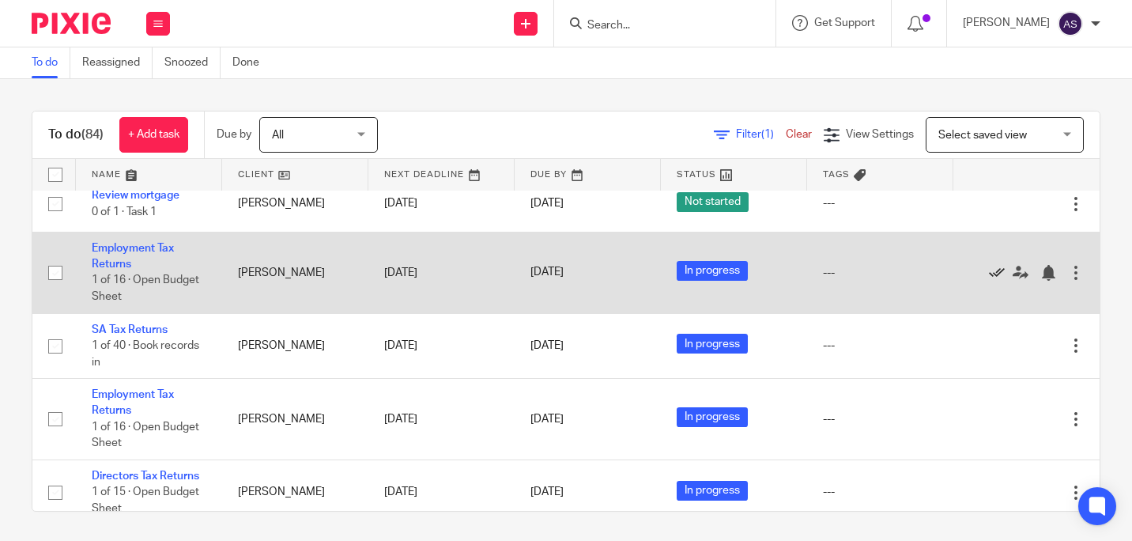
click at [989, 276] on icon at bounding box center [997, 273] width 16 height 16
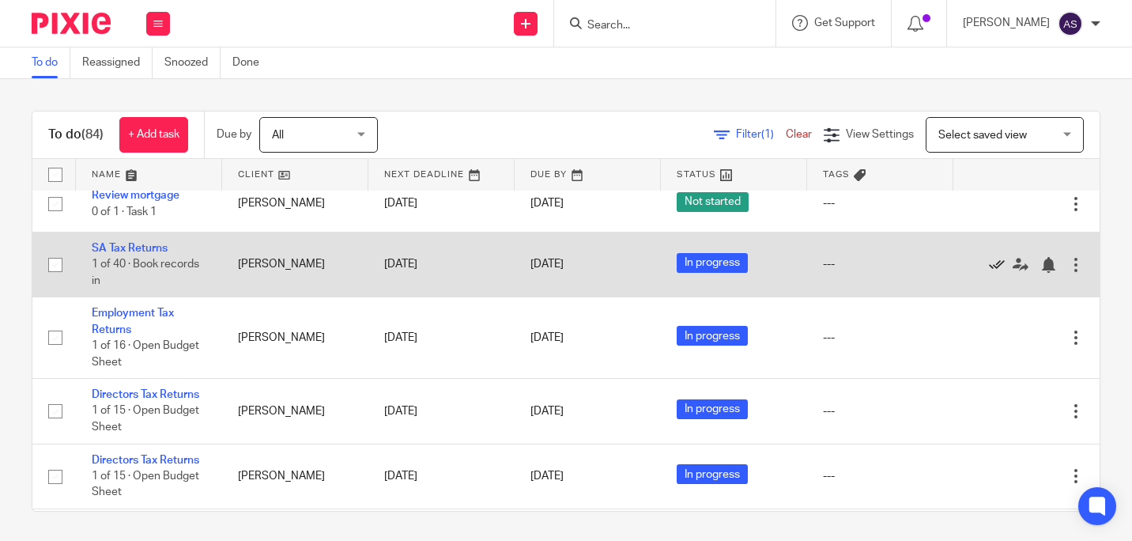
click at [989, 269] on icon at bounding box center [997, 265] width 16 height 16
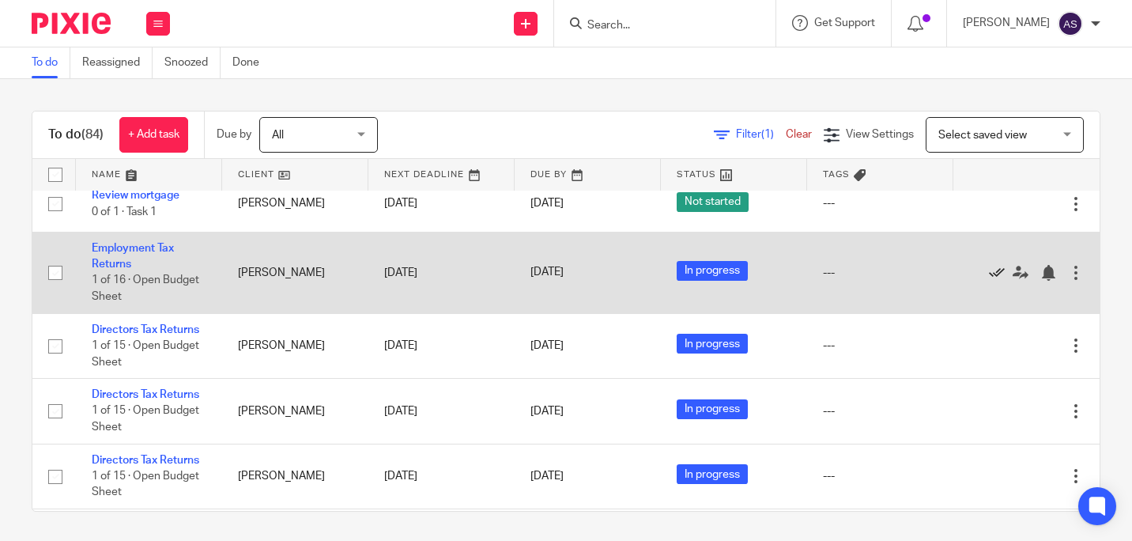
click at [989, 277] on icon at bounding box center [997, 273] width 16 height 16
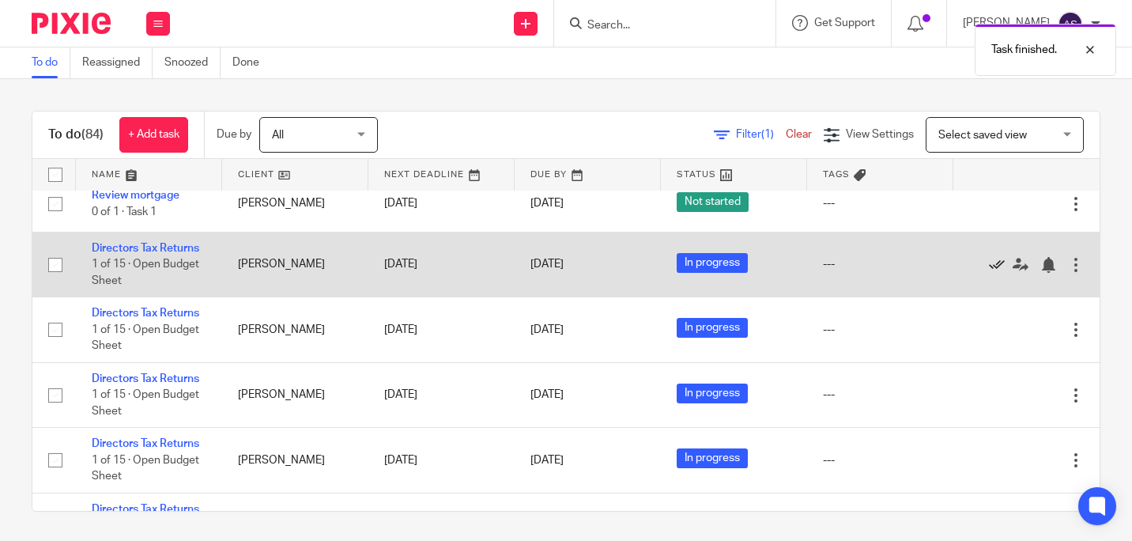
click at [989, 273] on icon at bounding box center [997, 265] width 16 height 16
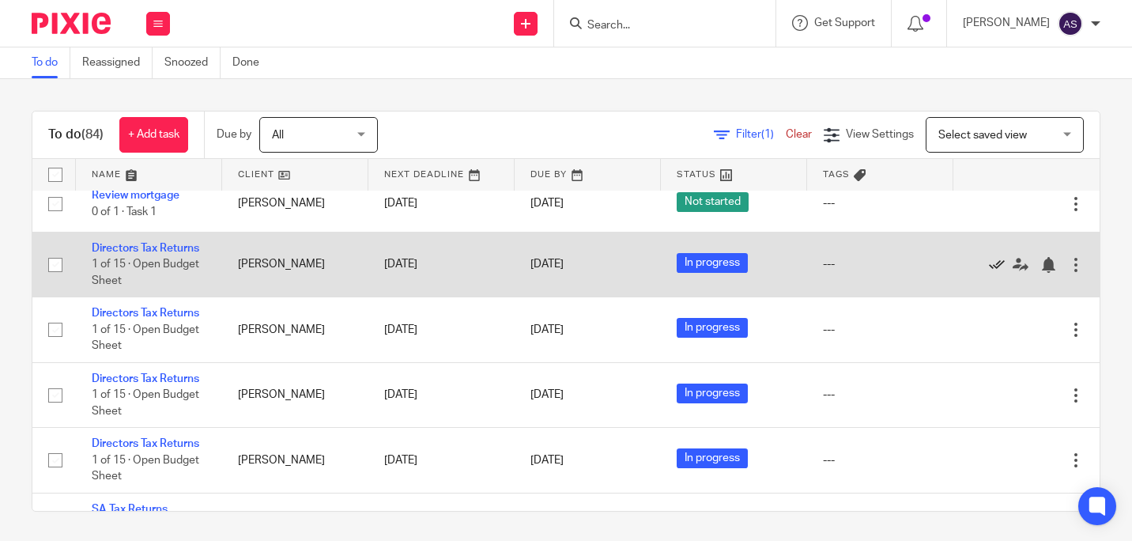
click at [989, 273] on icon at bounding box center [997, 265] width 16 height 16
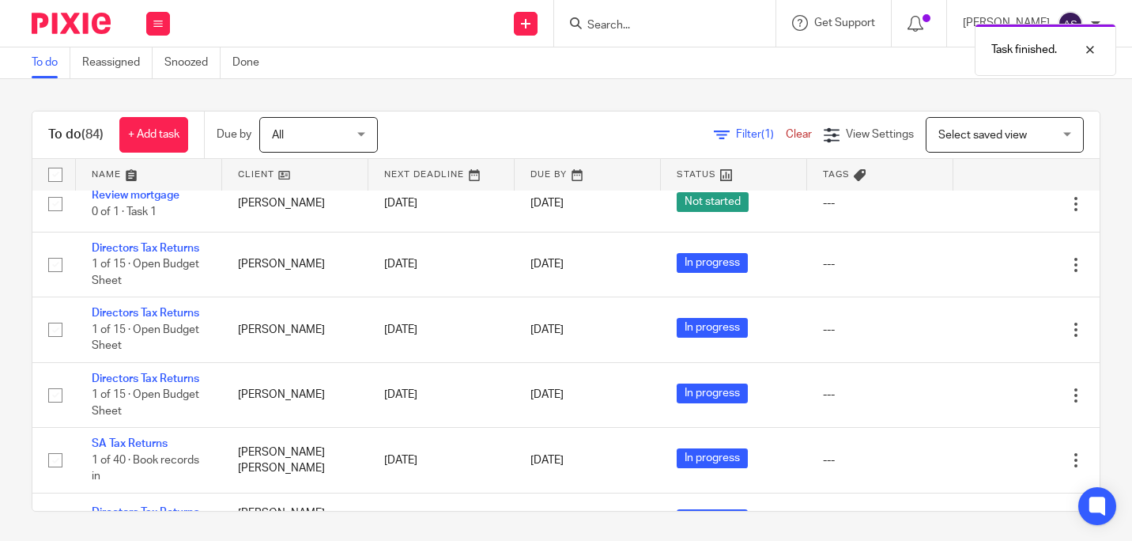
click at [989, 273] on icon at bounding box center [997, 265] width 16 height 16
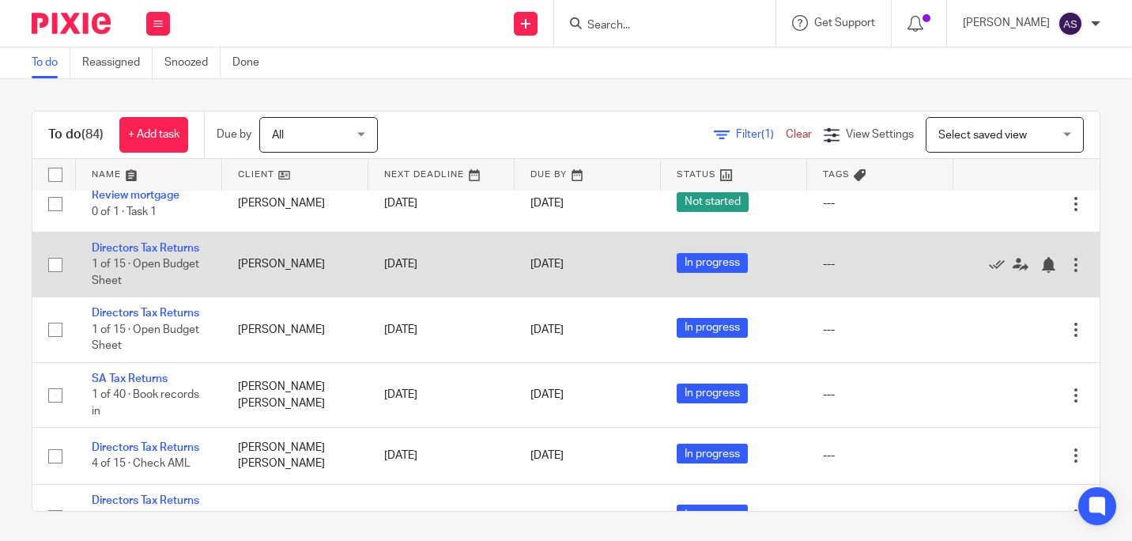
drag, startPoint x: 961, startPoint y: 274, endPoint x: 922, endPoint y: 252, distance: 44.6
click at [989, 273] on icon at bounding box center [997, 265] width 16 height 16
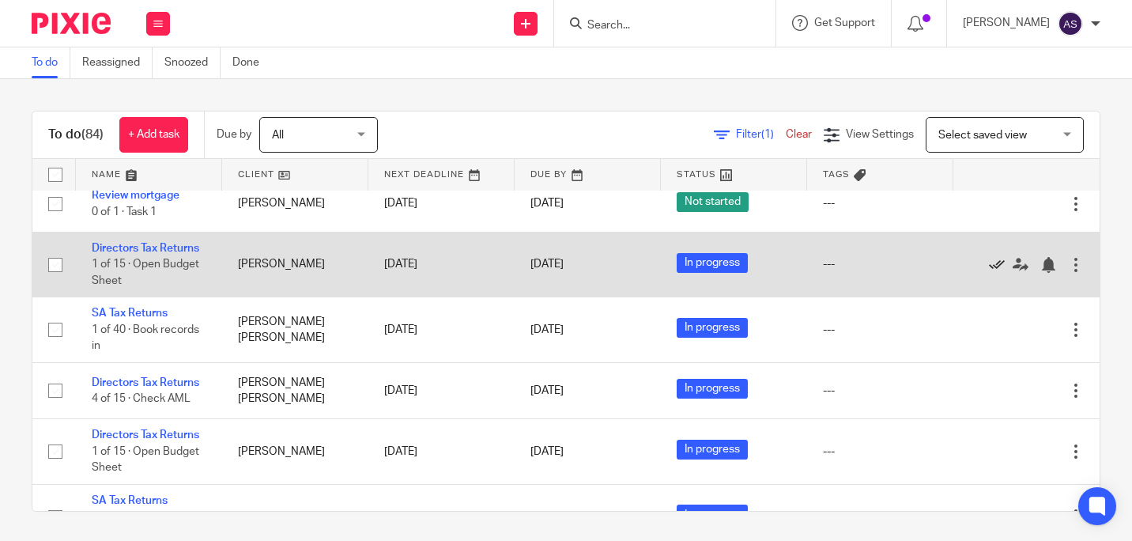
click at [989, 273] on icon at bounding box center [997, 265] width 16 height 16
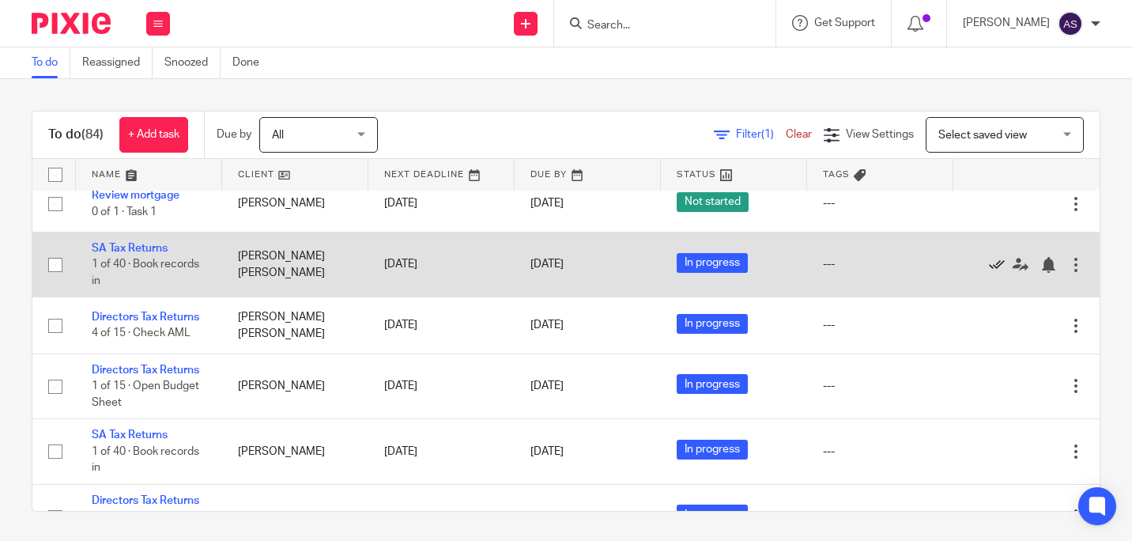
click at [989, 270] on icon at bounding box center [997, 265] width 16 height 16
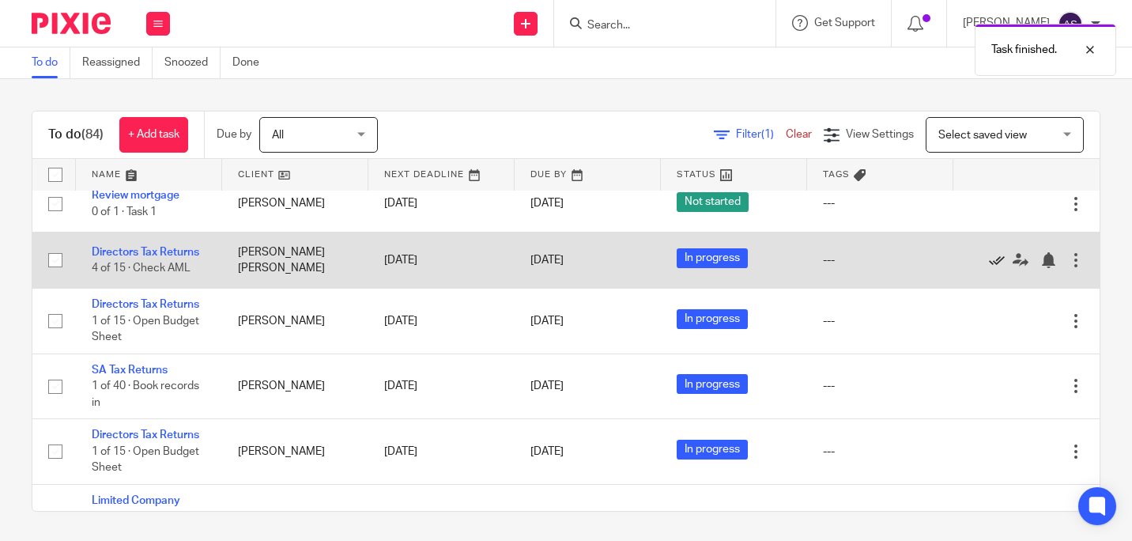
click at [989, 266] on icon at bounding box center [997, 260] width 16 height 16
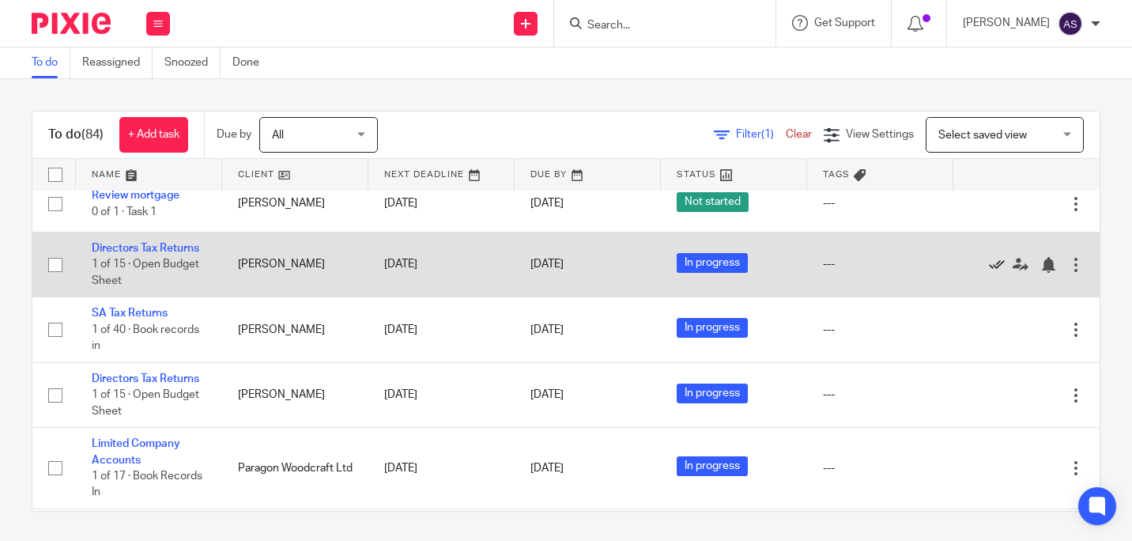
click at [989, 273] on icon at bounding box center [997, 265] width 16 height 16
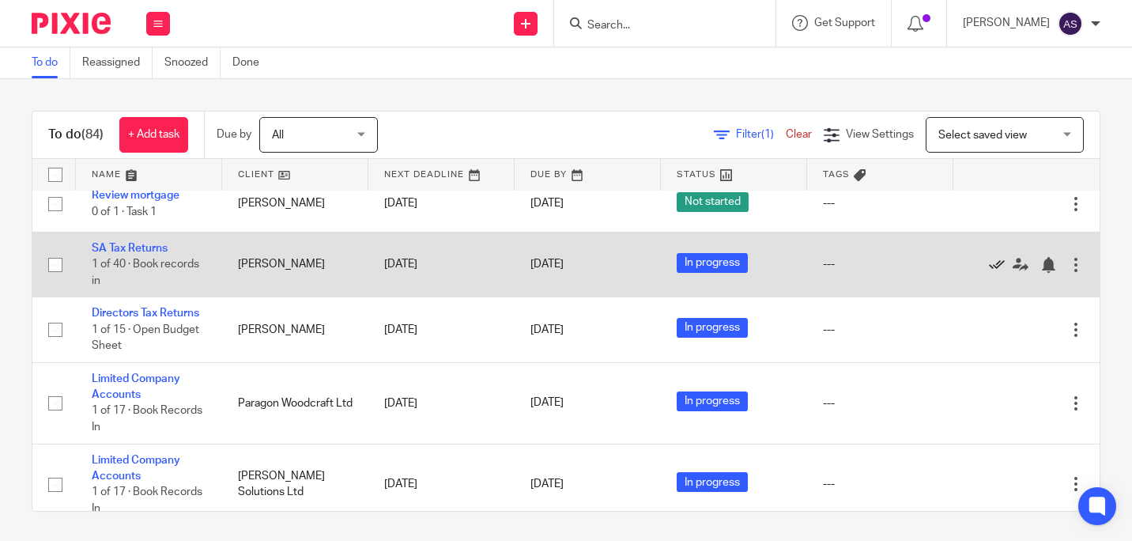
click at [989, 270] on icon at bounding box center [997, 265] width 16 height 16
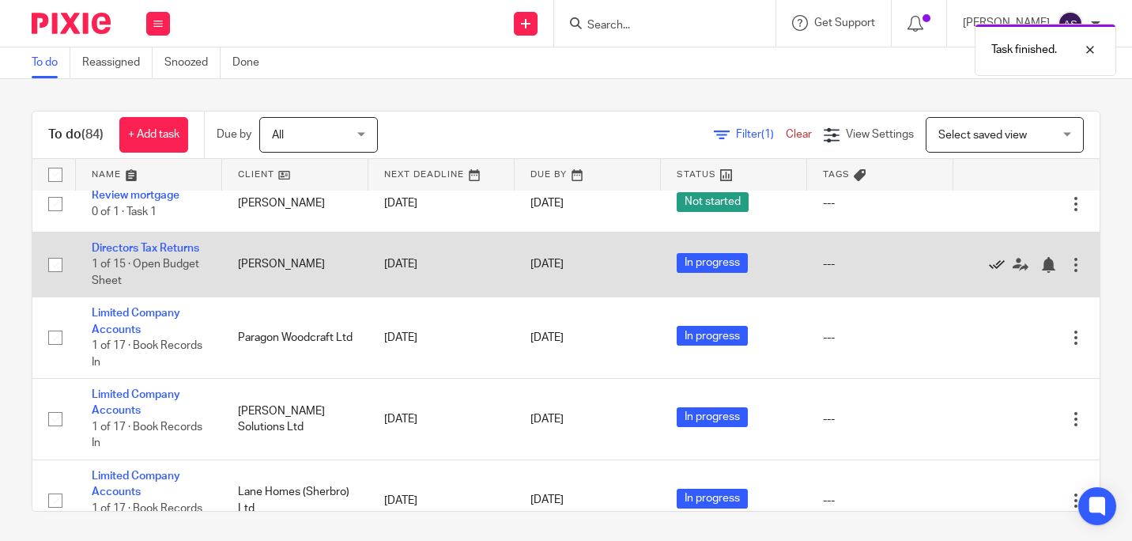
click at [989, 273] on icon at bounding box center [997, 265] width 16 height 16
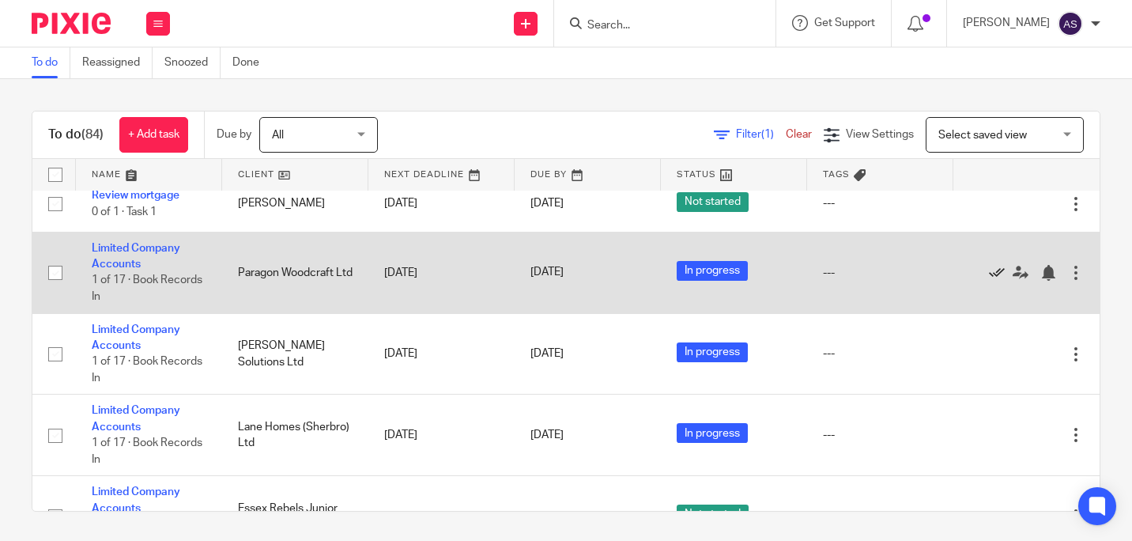
click at [989, 274] on icon at bounding box center [997, 273] width 16 height 16
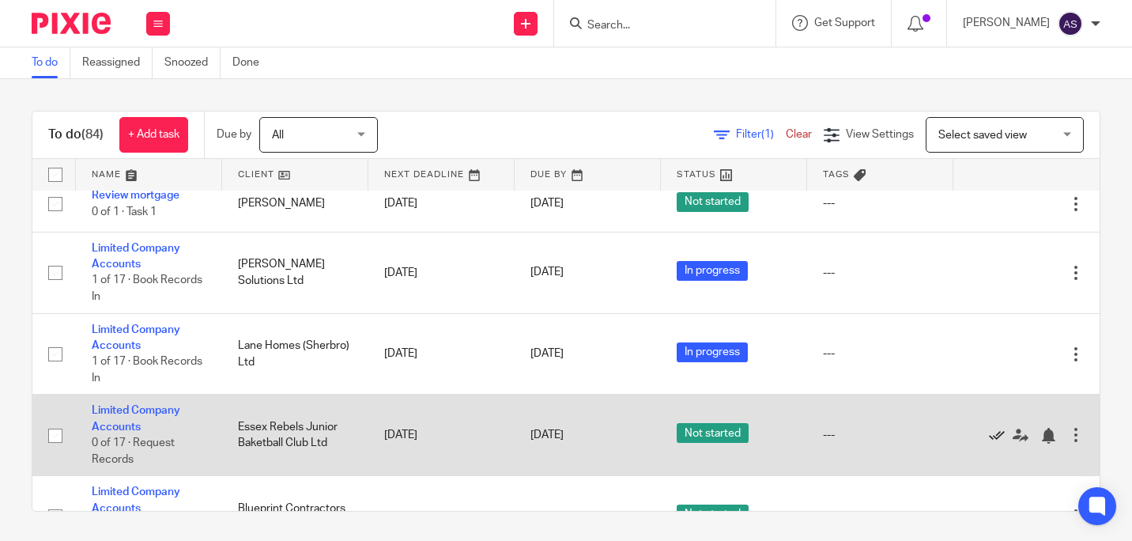
click at [989, 437] on icon at bounding box center [997, 436] width 16 height 16
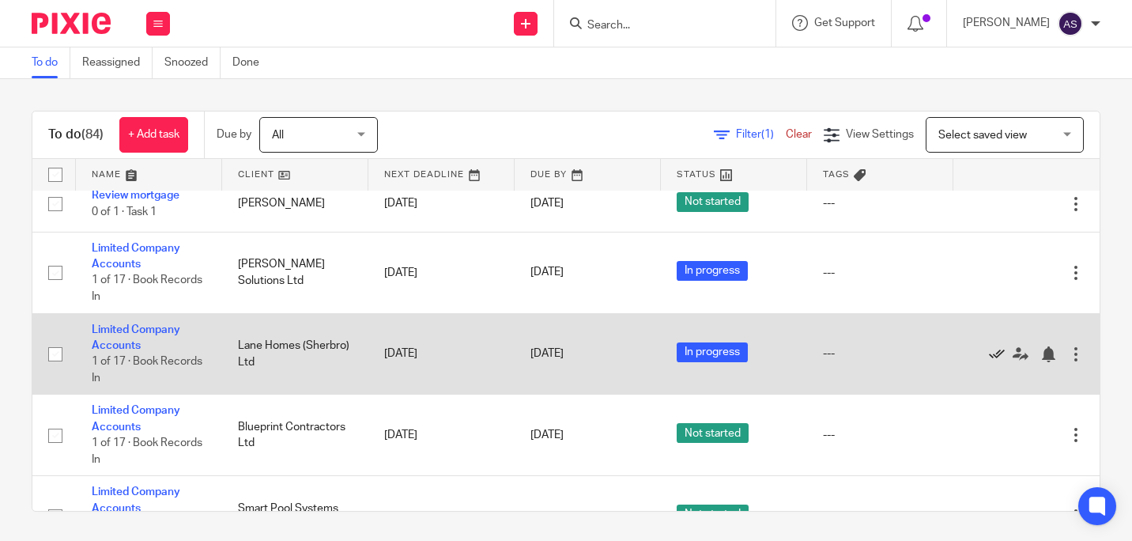
click at [989, 357] on icon at bounding box center [997, 354] width 16 height 16
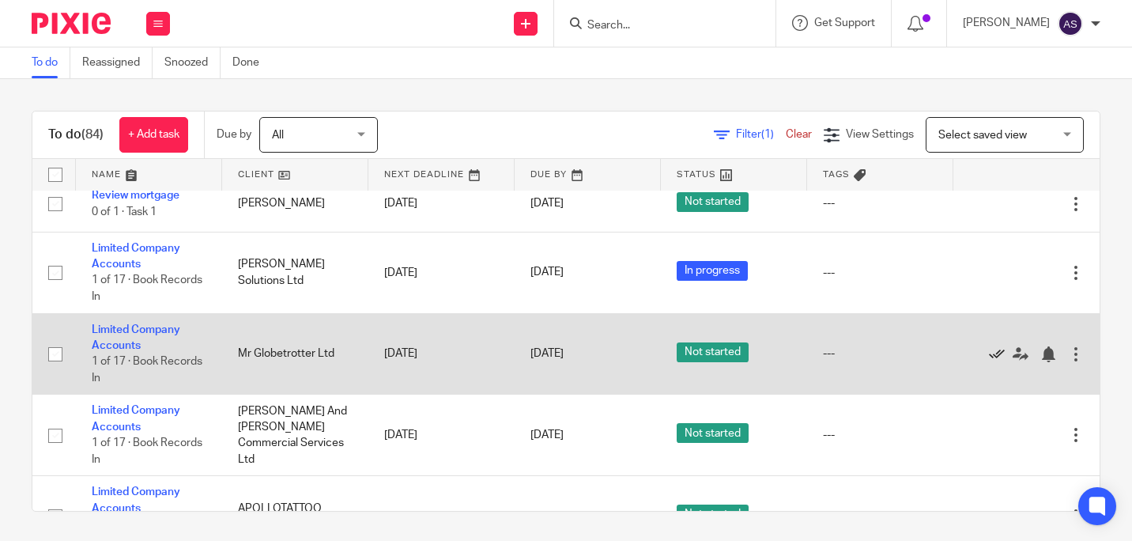
click at [989, 357] on icon at bounding box center [997, 354] width 16 height 16
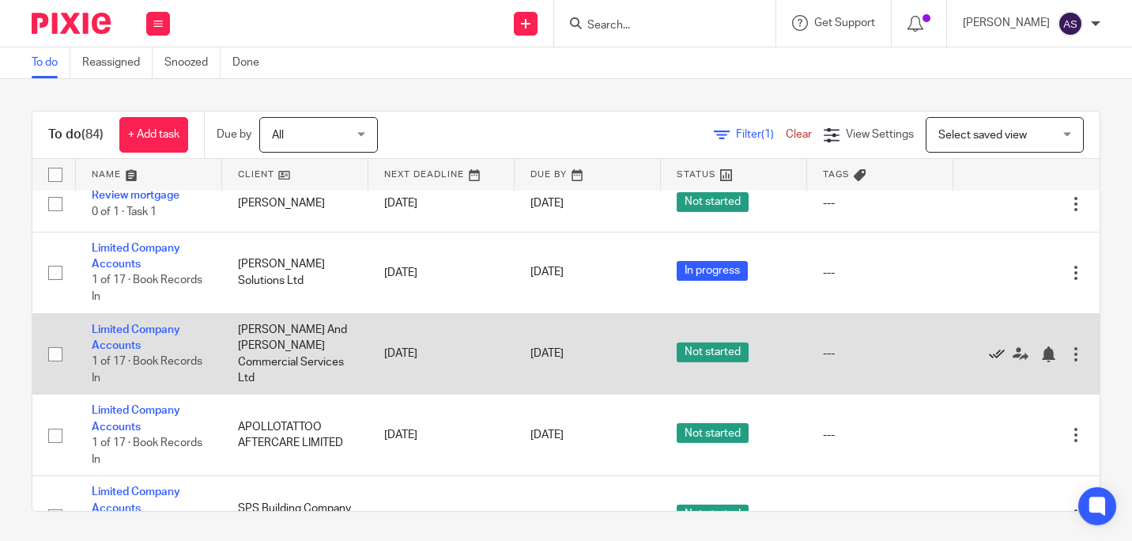
click at [989, 358] on icon at bounding box center [997, 354] width 16 height 16
click at [989, 359] on icon at bounding box center [997, 354] width 16 height 16
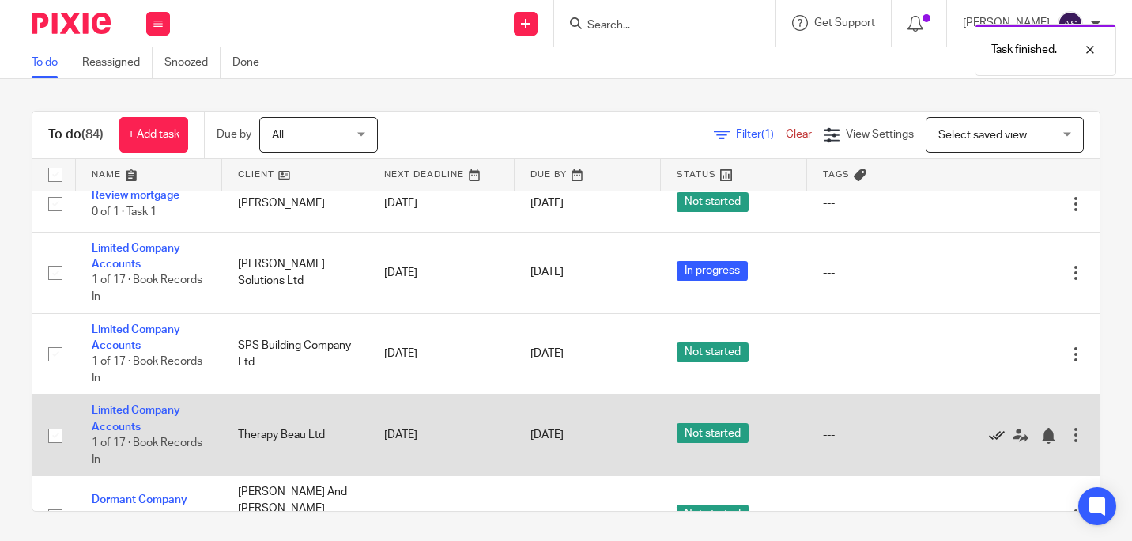
click at [989, 436] on icon at bounding box center [997, 436] width 16 height 16
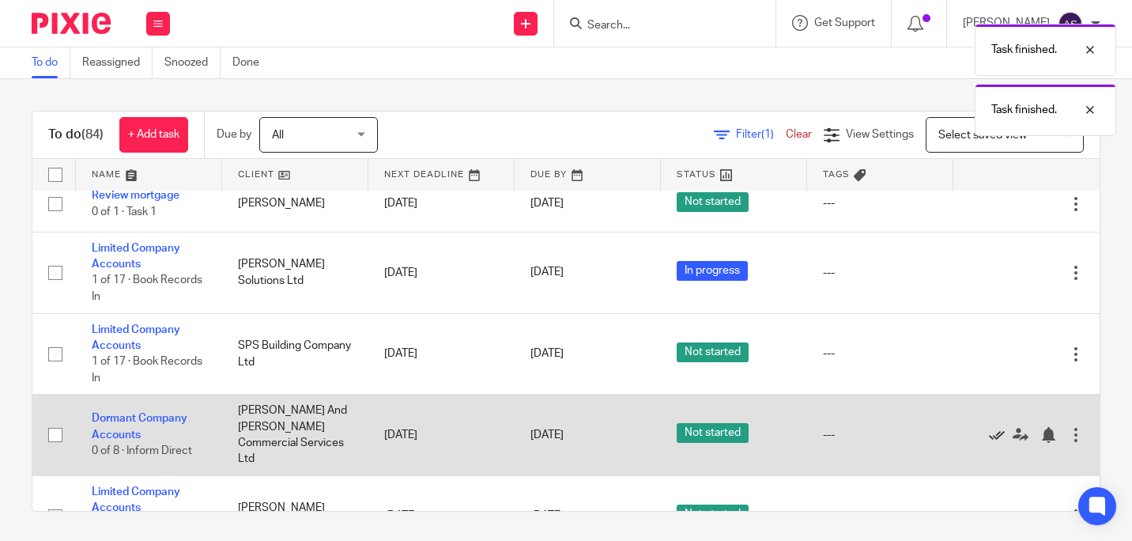
click at [989, 430] on icon at bounding box center [997, 435] width 16 height 16
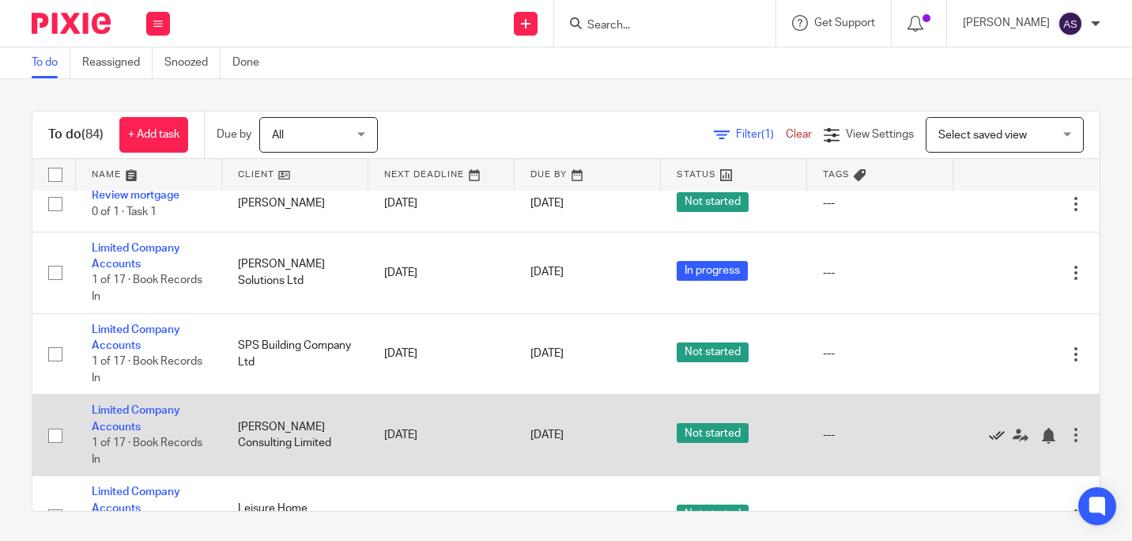
click at [989, 438] on icon at bounding box center [997, 436] width 16 height 16
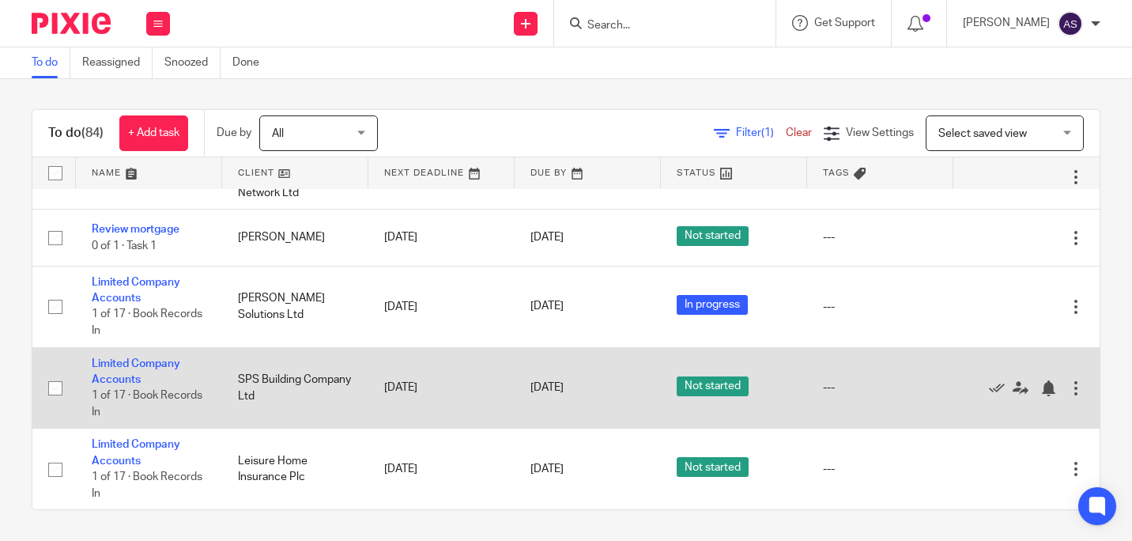
scroll to position [2, 0]
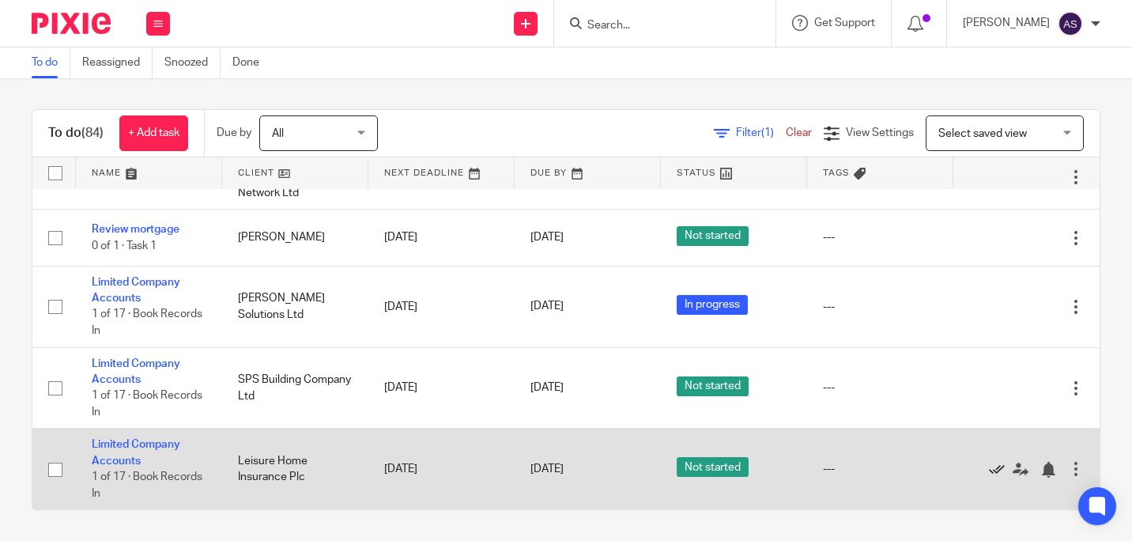
click at [989, 465] on icon at bounding box center [997, 470] width 16 height 16
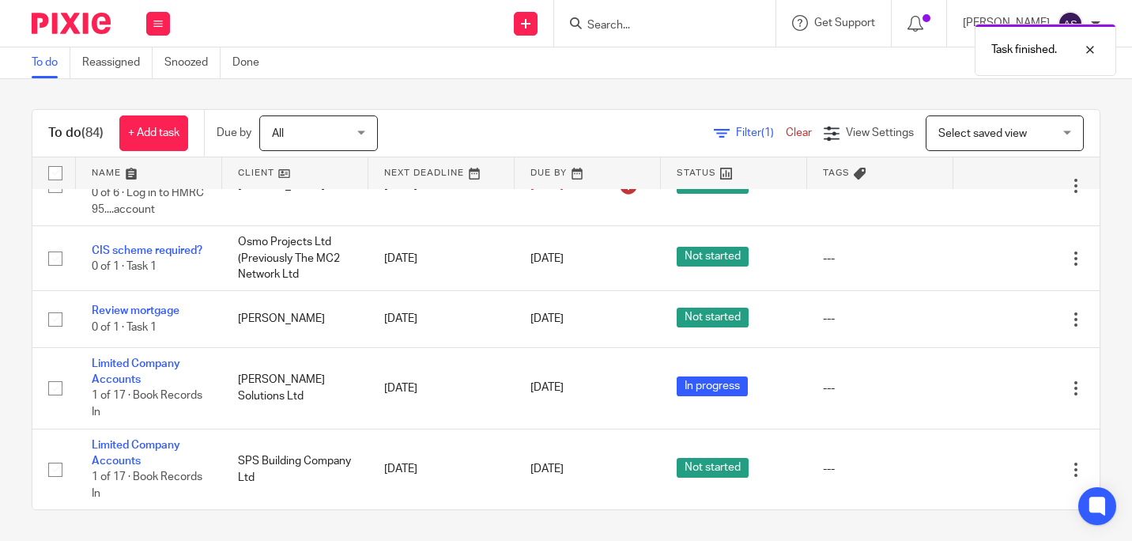
scroll to position [285, 0]
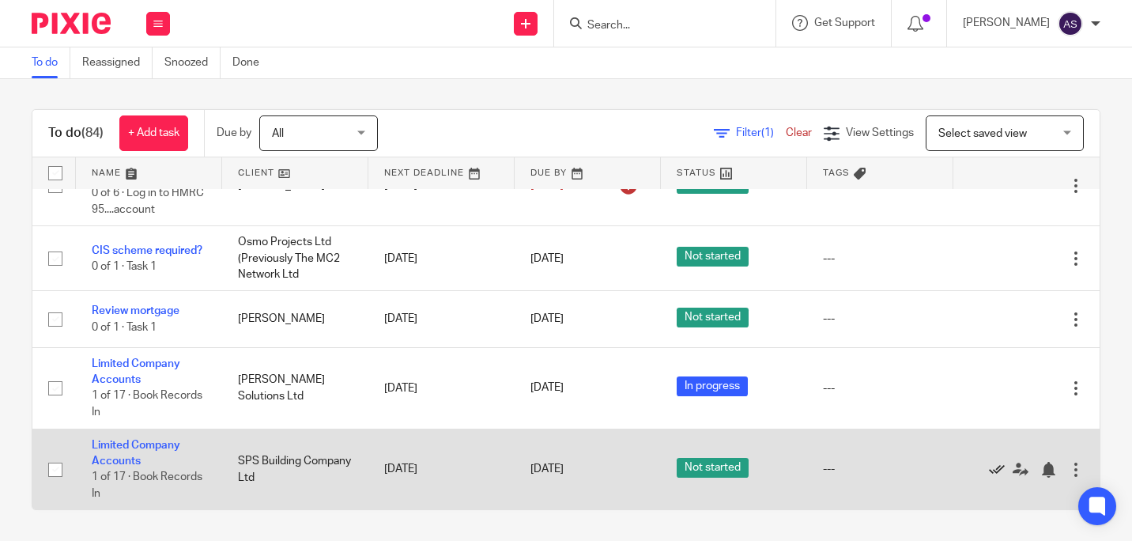
click at [989, 466] on icon at bounding box center [997, 470] width 16 height 16
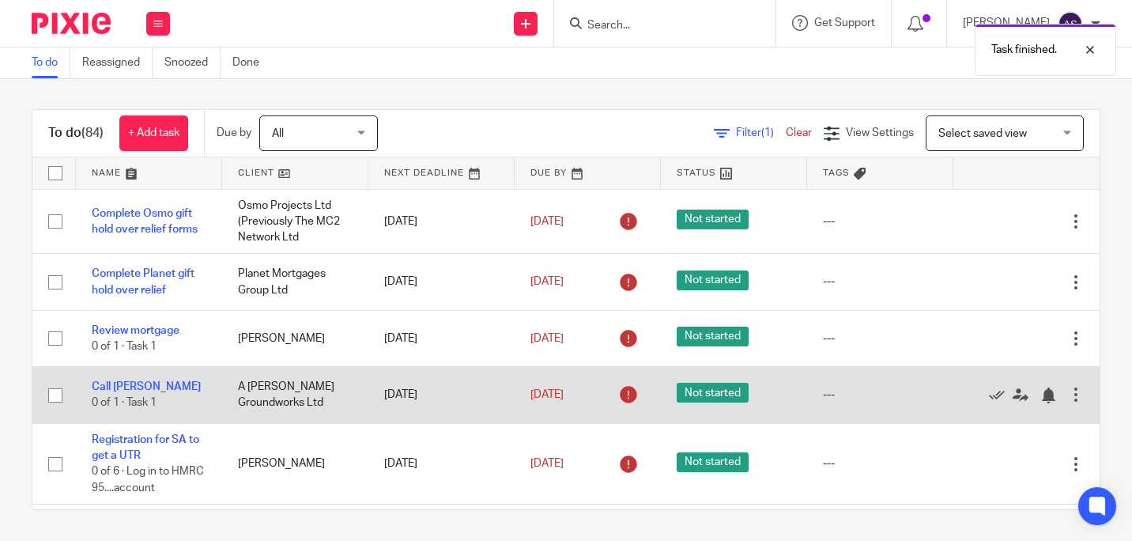
scroll to position [203, 0]
